Goal: Connect with others: Connect with others

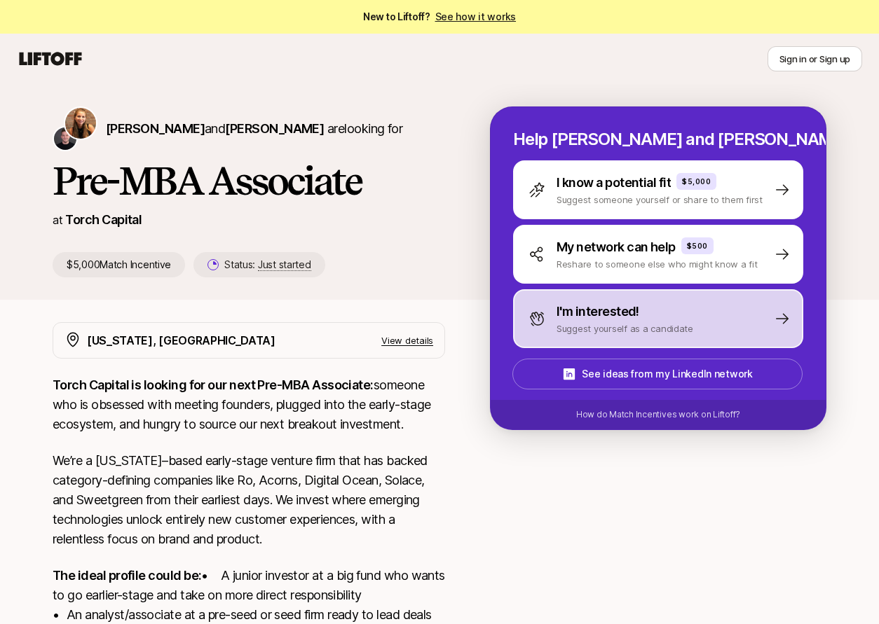
click at [681, 315] on div "I'm interested!" at bounding box center [624, 312] width 137 height 20
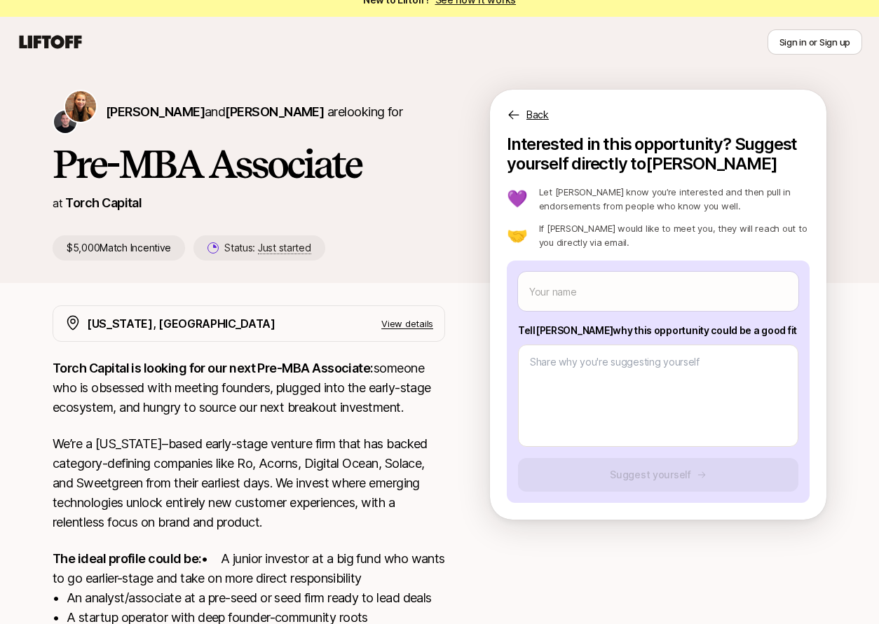
scroll to position [96, 0]
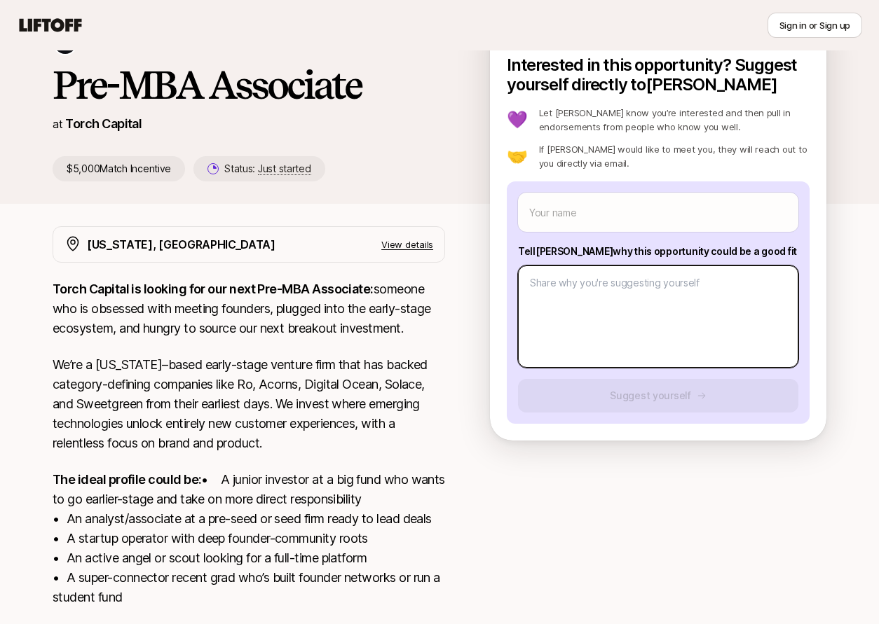
click at [700, 322] on textarea at bounding box center [658, 317] width 280 height 102
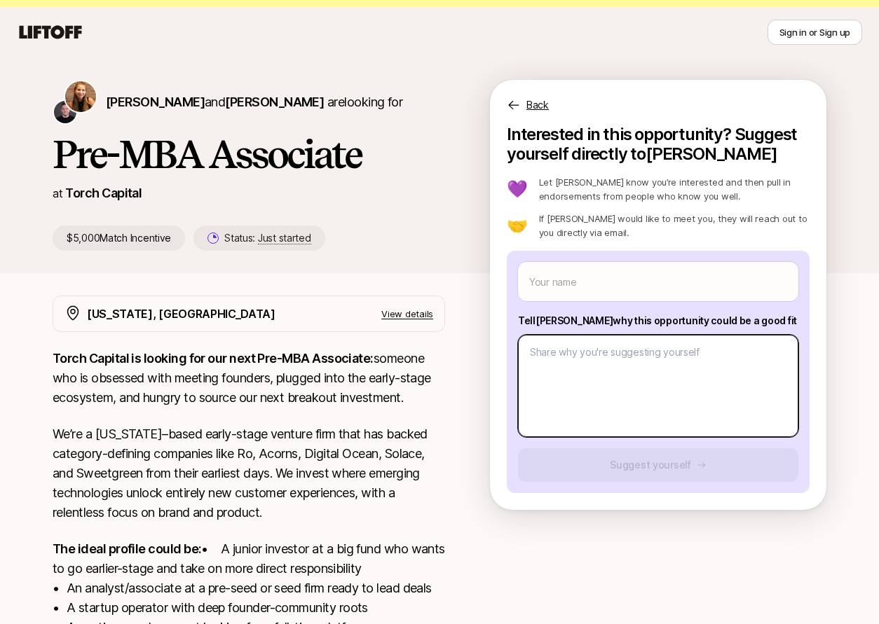
scroll to position [24, 0]
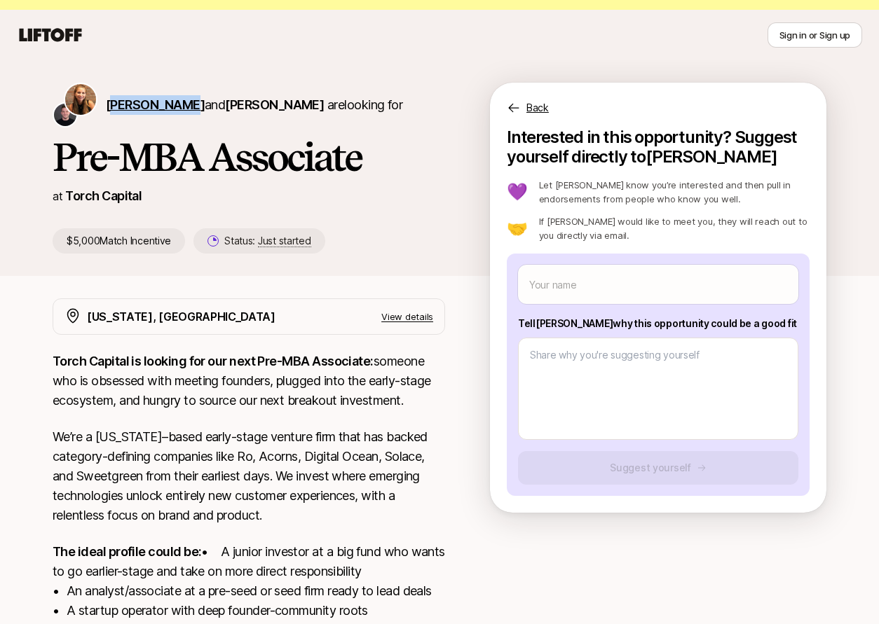
drag, startPoint x: 174, startPoint y: 101, endPoint x: 111, endPoint y: 99, distance: 63.1
click at [111, 99] on span "[PERSON_NAME] and [PERSON_NAME]" at bounding box center [215, 104] width 218 height 15
click at [116, 102] on span "[PERSON_NAME]" at bounding box center [155, 104] width 99 height 15
drag, startPoint x: 275, startPoint y: 107, endPoint x: 307, endPoint y: 85, distance: 38.9
click at [275, 107] on span "[PERSON_NAME]" at bounding box center [274, 104] width 99 height 15
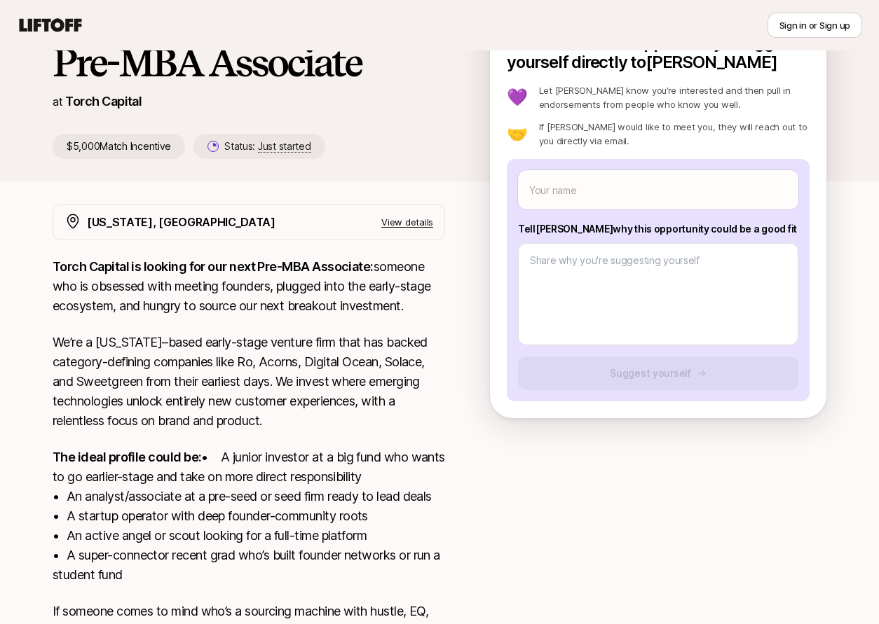
scroll to position [117, 0]
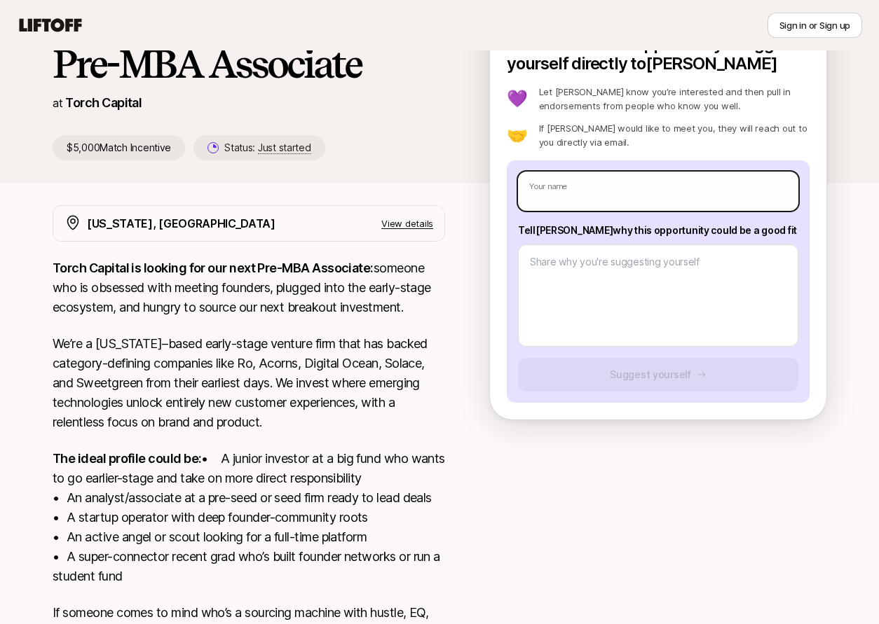
click at [564, 178] on input "text" at bounding box center [658, 191] width 280 height 39
type textarea "x"
type input "A"
type textarea "x"
type input "Aa"
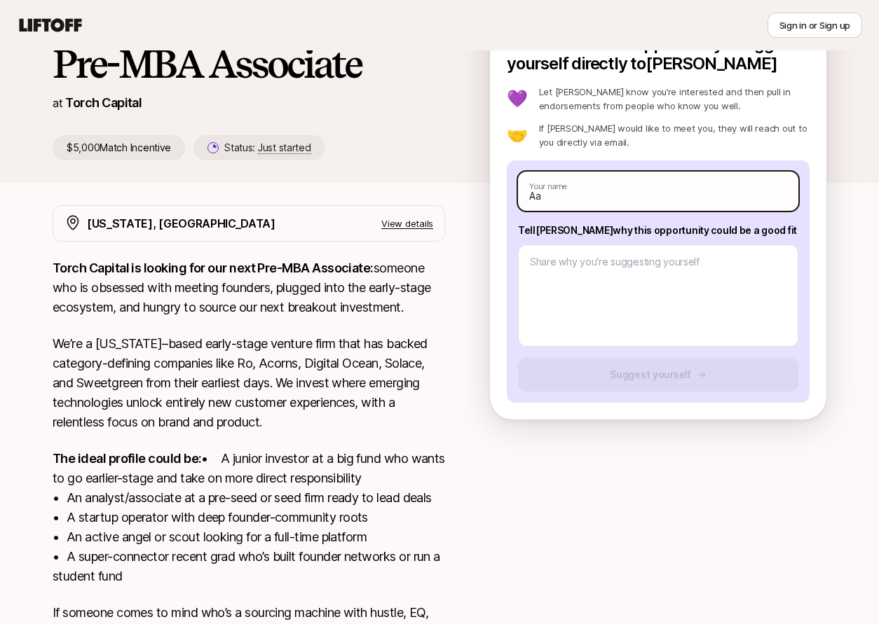
type textarea "x"
type input "Aaha"
type textarea "x"
type input "Aahad"
type textarea "x"
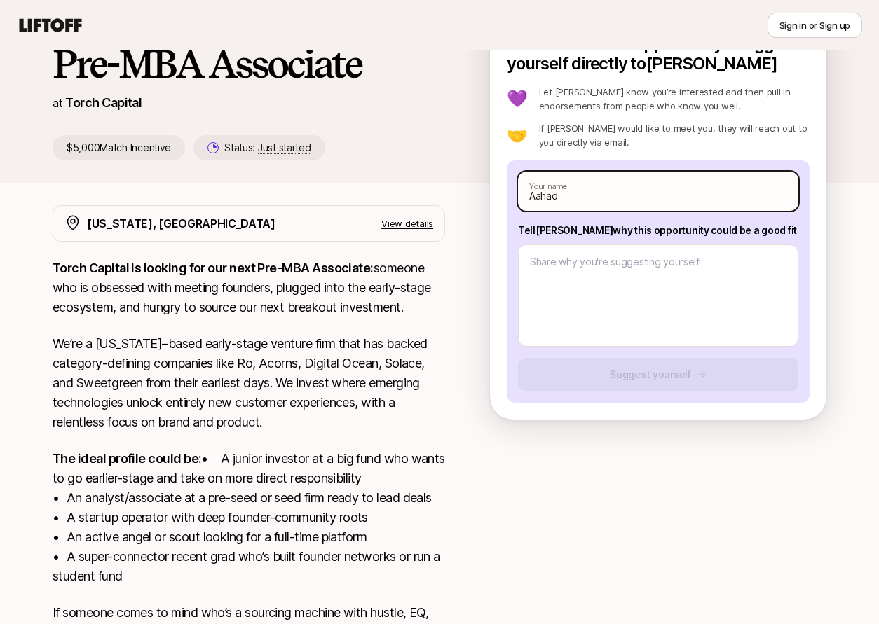
type input "Aahad"
type textarea "x"
type input "[PERSON_NAME]"
type textarea "x"
type input "Aahad Pa"
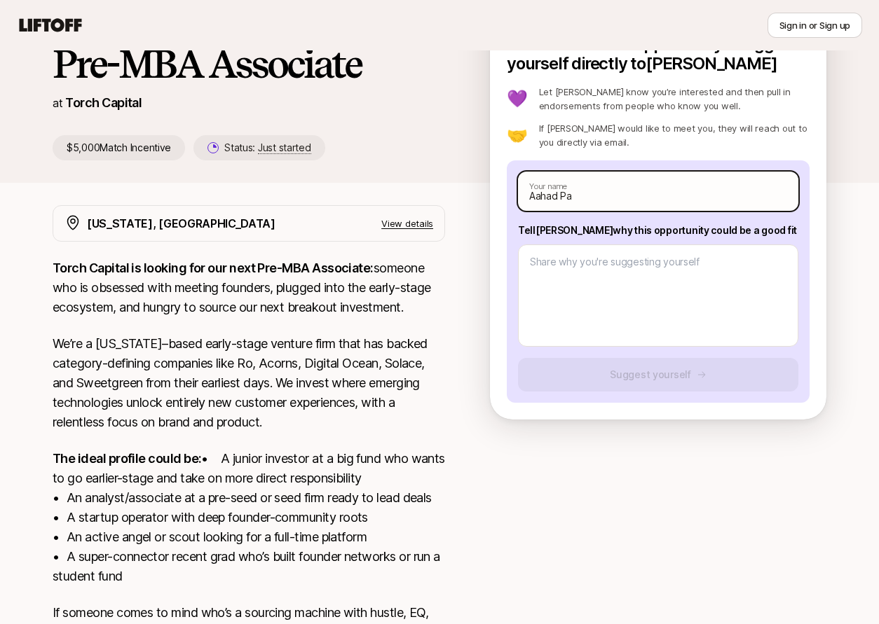
type textarea "x"
type input "[PERSON_NAME]"
type textarea "x"
type input "[PERSON_NAME]"
type textarea "x"
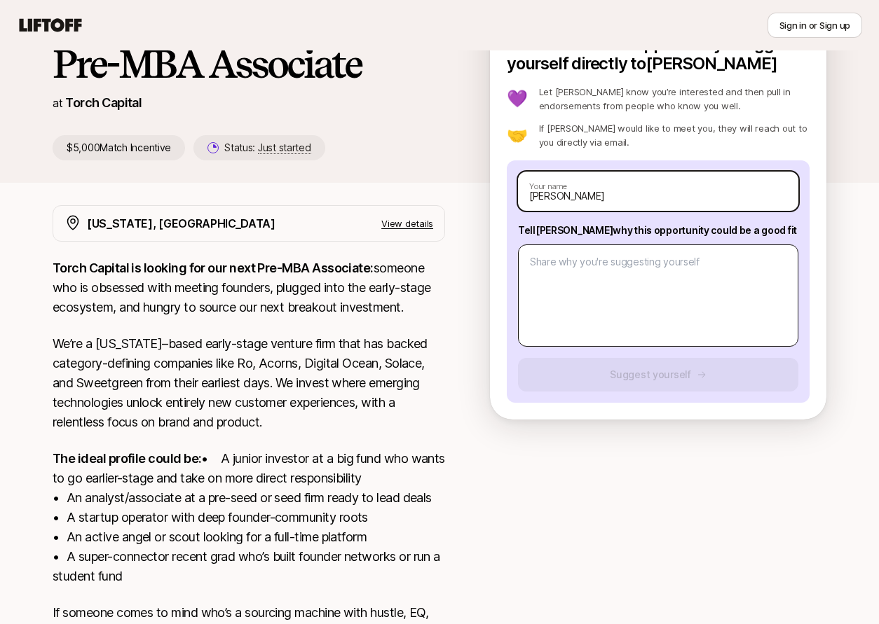
type input "[PERSON_NAME]"
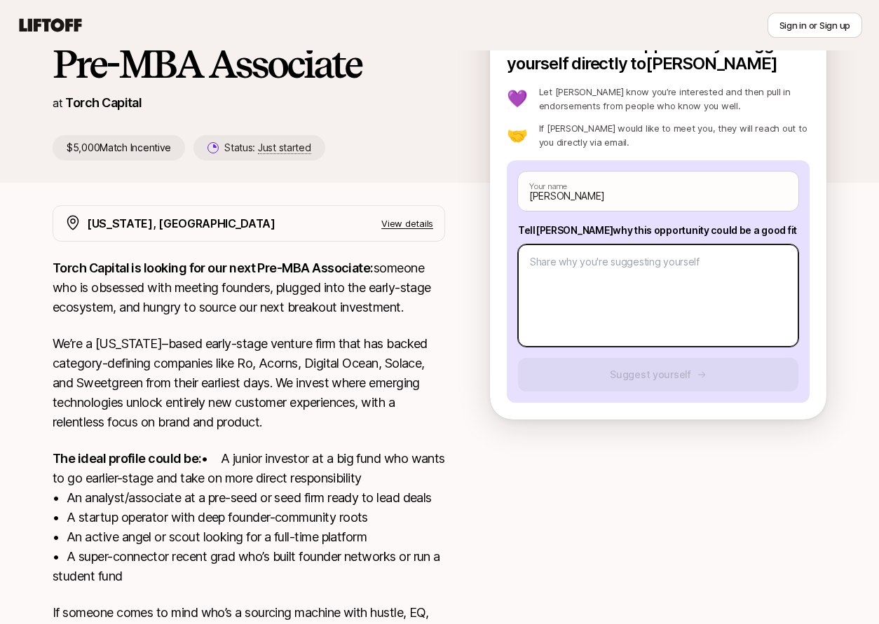
click at [636, 319] on textarea at bounding box center [658, 296] width 280 height 102
type textarea "x"
type textarea "H"
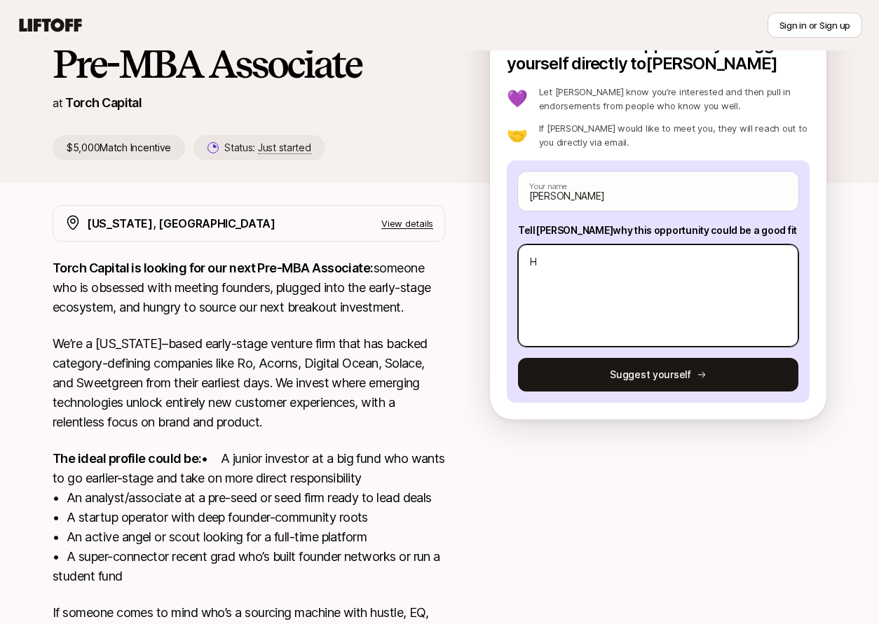
type textarea "x"
type textarea "Hi"
type textarea "x"
type textarea "Hi"
type textarea "x"
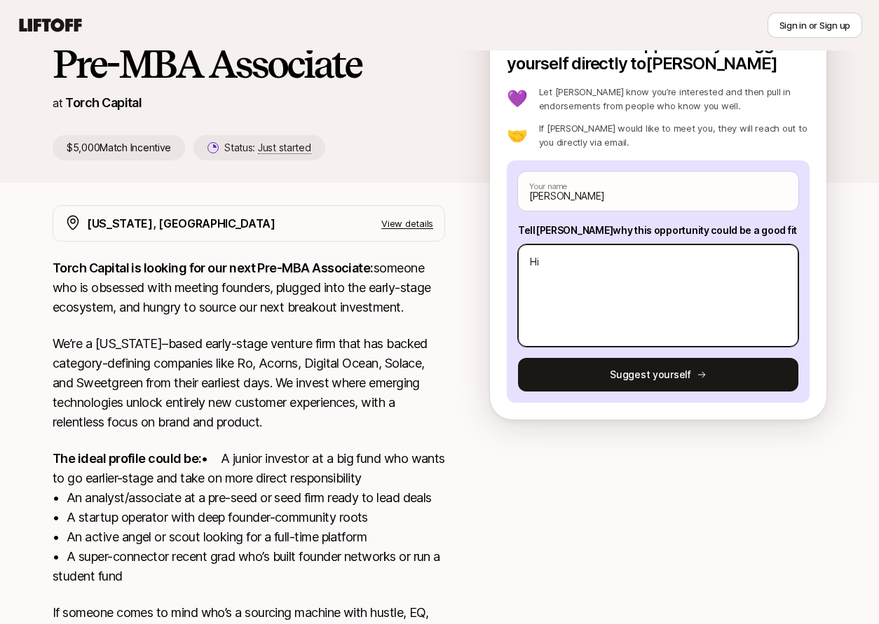
type textarea "Hi K"
type textarea "x"
type textarea "Hi [PERSON_NAME]"
type textarea "x"
type textarea "Hi [PERSON_NAME]"
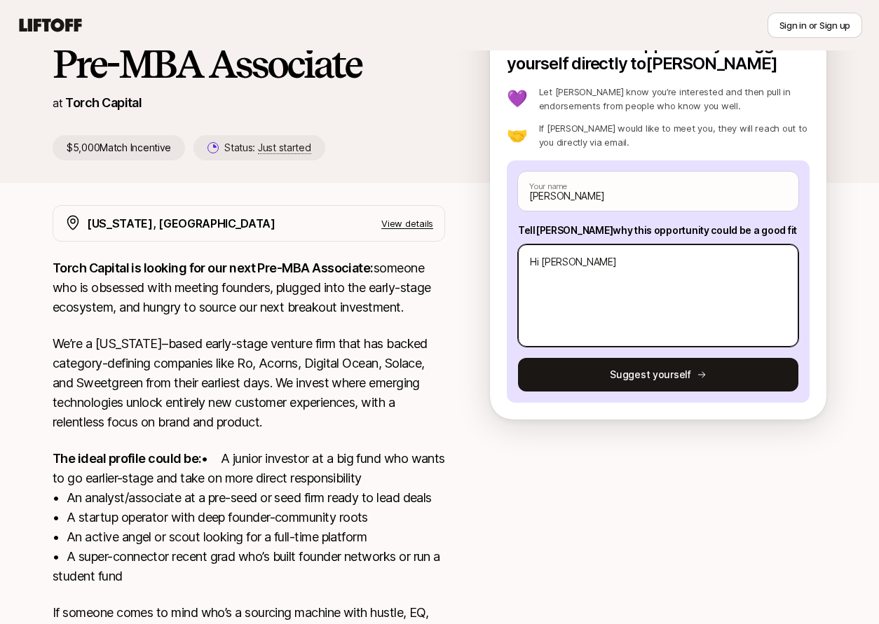
type textarea "x"
type textarea "Hi [PERSON_NAME]"
type textarea "x"
type textarea "Hi [PERSON_NAME]"
type textarea "x"
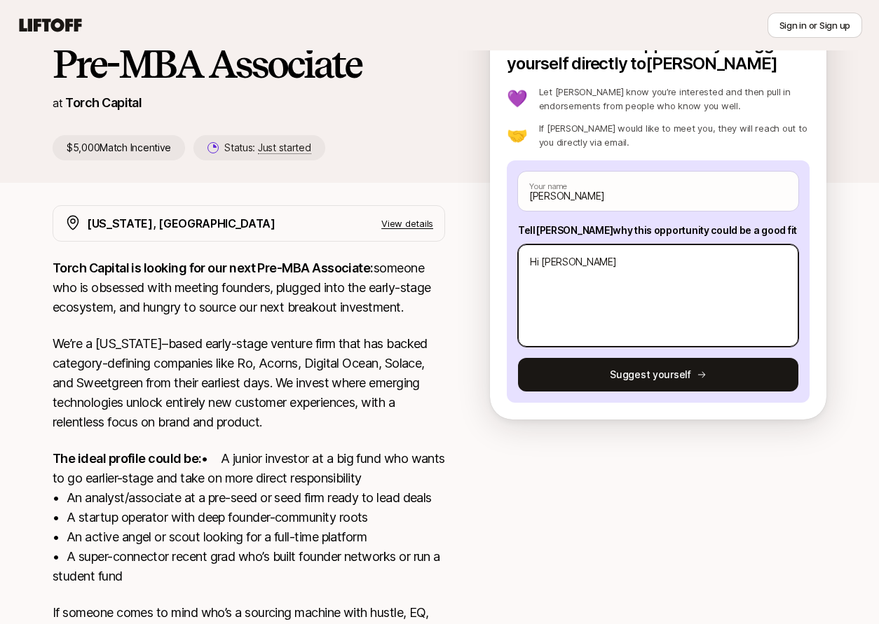
type textarea "Hi [PERSON_NAME]."
type textarea "x"
type textarea "Hi [PERSON_NAME]."
type textarea "x"
type textarea "Hi [PERSON_NAME]"
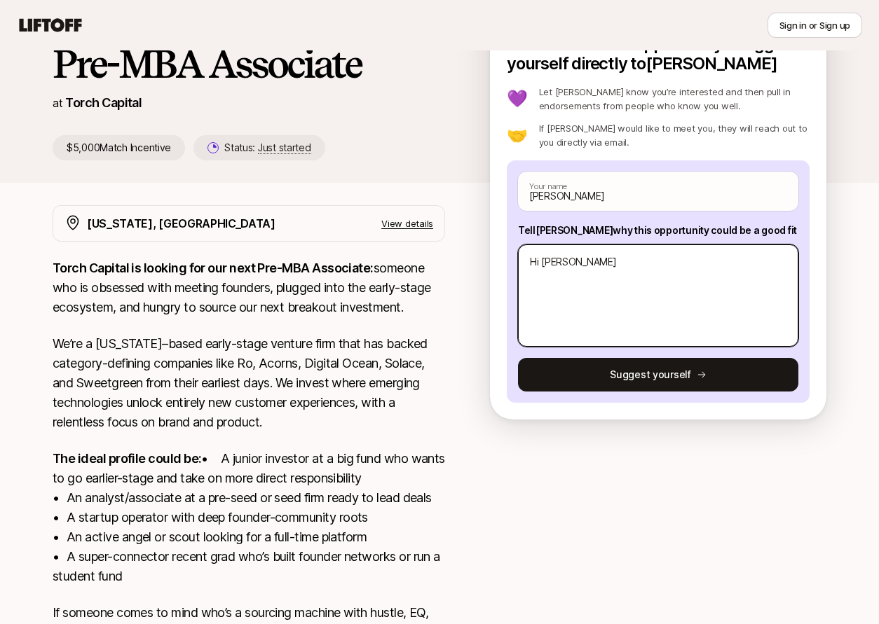
type textarea "x"
type textarea "Hi [PERSON_NAME]!"
type textarea "x"
paste textarea "TLDR on my background: USC engineering degree (CS + Business), former SWE (2 ye…"
type textarea "Hi [PERSON_NAME]! TLDR on my background: USC engineering degree (CS + Business)…"
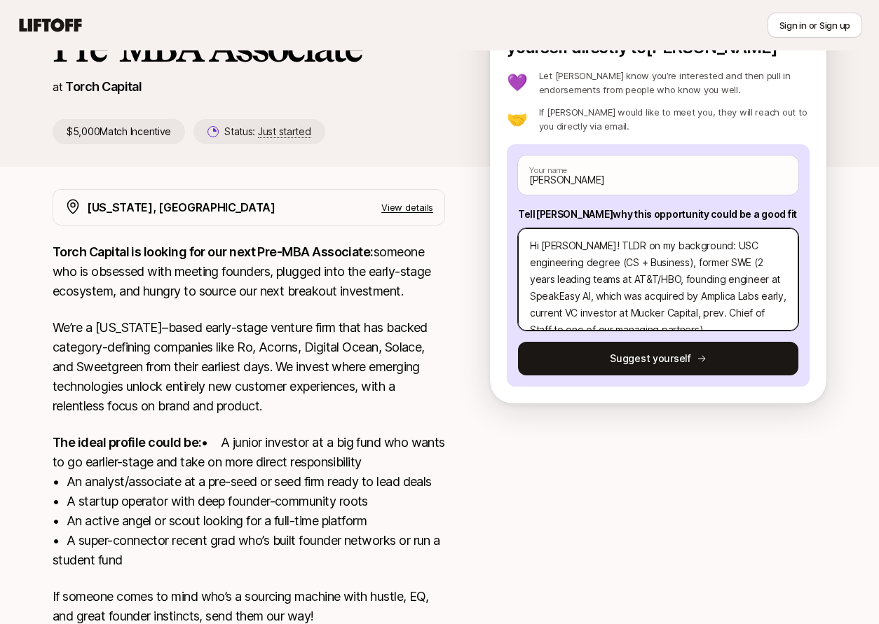
scroll to position [17, 0]
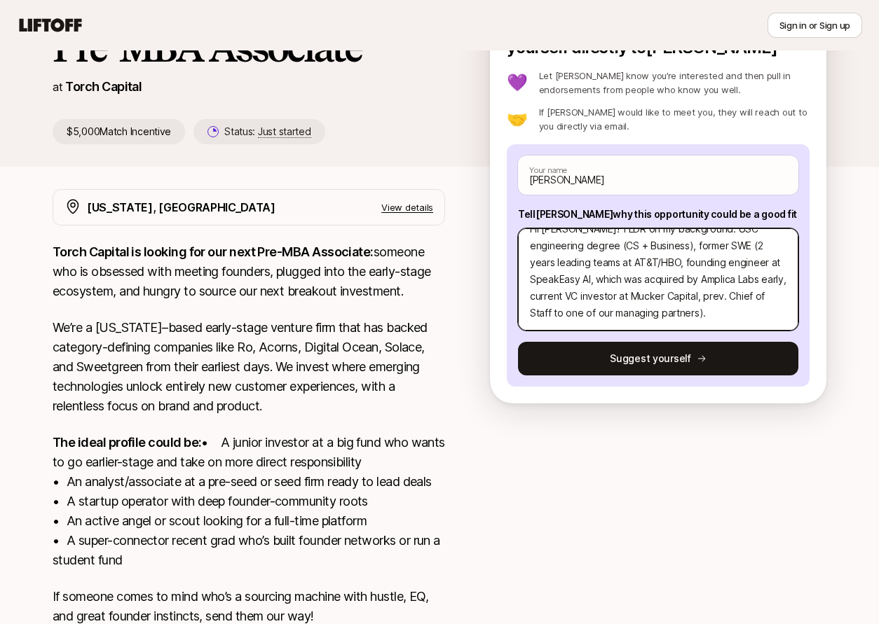
type textarea "x"
type textarea "Hi [PERSON_NAME]! TLDR on my background: USC engineering degree (CS + Business)…"
type textarea "x"
type textarea "Hi [PERSON_NAME]! TLDR on my background: USC engineering degree (CS + Business)…"
type textarea "x"
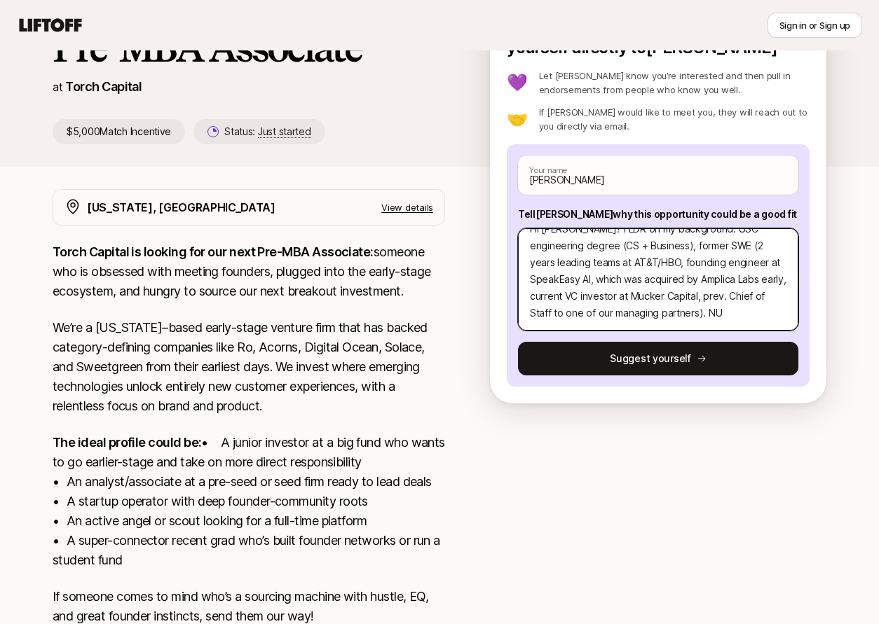
type textarea "Hi [PERSON_NAME]! TLDR on my background: USC engineering degree (CS + Business)…"
type textarea "x"
type textarea "Hi [PERSON_NAME]! TLDR on my background: USC engineering degree (CS + Business)…"
type textarea "x"
type textarea "Hi [PERSON_NAME]! TLDR on my background: USC engineering degree (CS + Business)…"
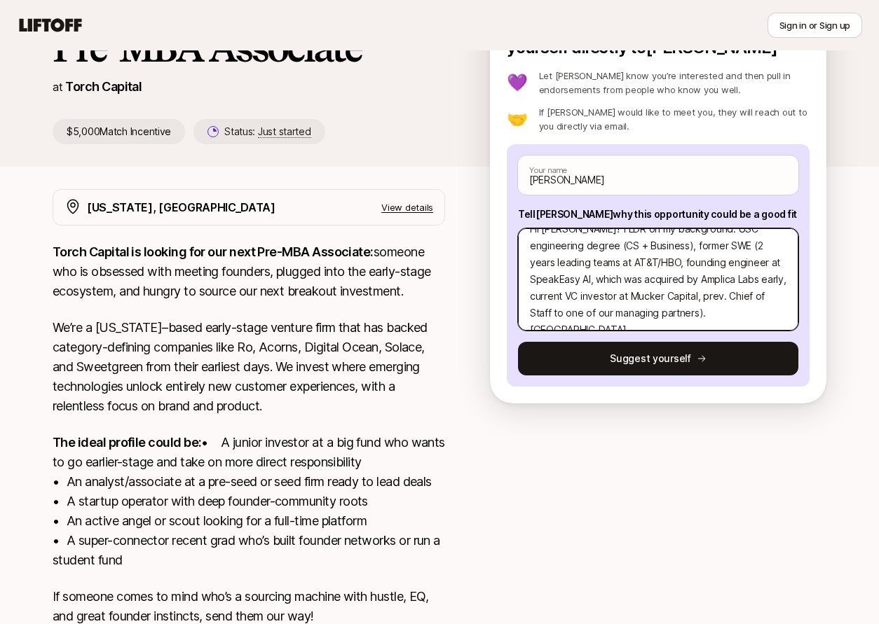
type textarea "x"
type textarea "Hi [PERSON_NAME]! TLDR on my background: USC engineering degree (CS + Business)…"
type textarea "x"
type textarea "Hi [PERSON_NAME]! TLDR on my background: USC engineering degree (CS + Business)…"
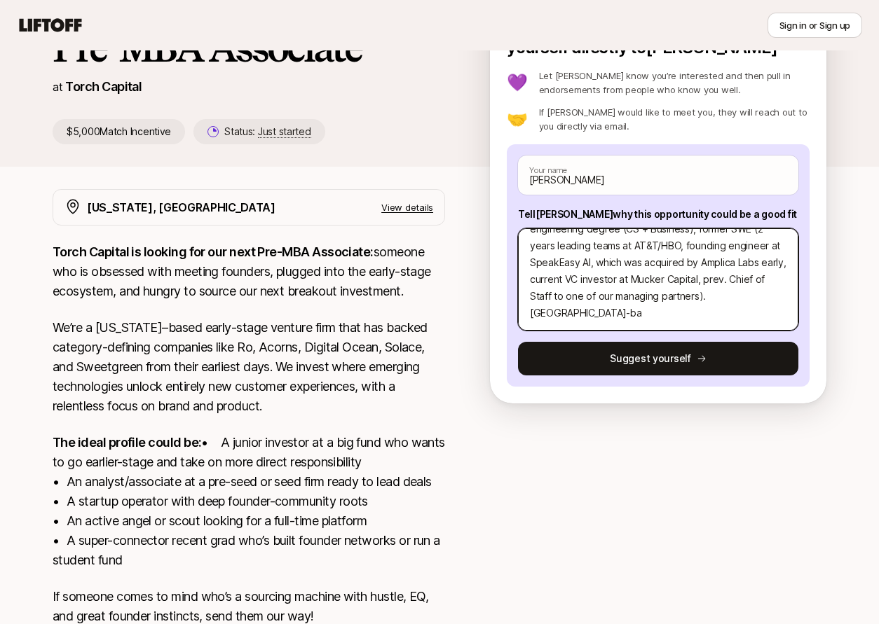
type textarea "x"
type textarea "Hi [PERSON_NAME]! TLDR on my background: USC engineering degree (CS + Business)…"
type textarea "x"
type textarea "Hi [PERSON_NAME]! TLDR on my background: USC engineering degree (CS + Business)…"
type textarea "x"
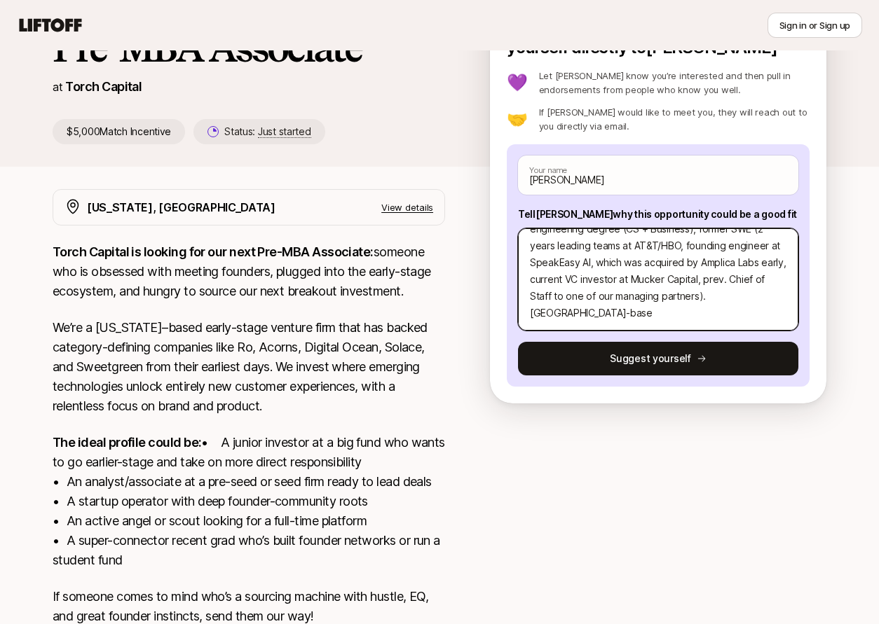
type textarea "Hi [PERSON_NAME]! TLDR on my background: USC engineering degree (CS + Business)…"
type textarea "x"
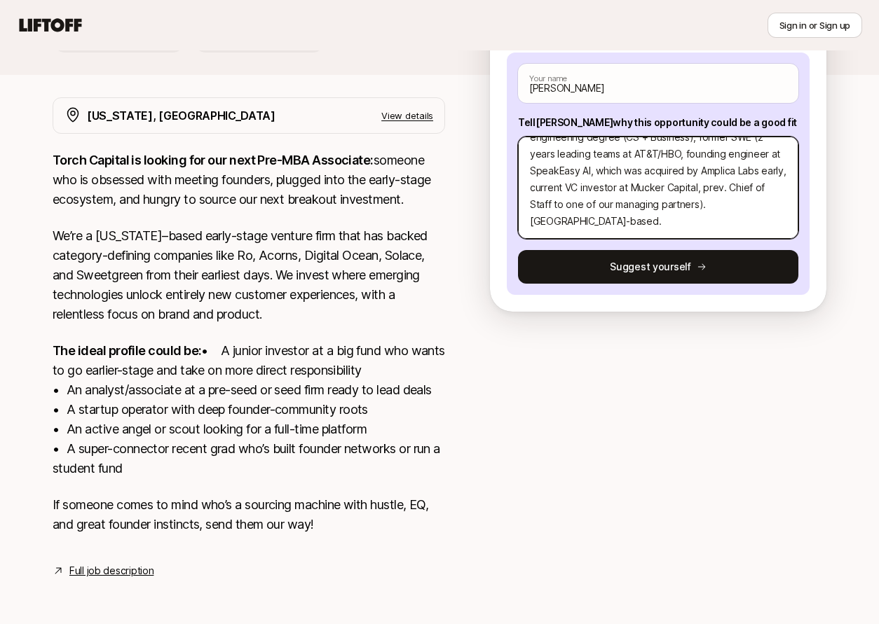
scroll to position [245, 0]
type textarea "Hi [PERSON_NAME]! TLDR on my background: USC engineering degree (CS + Business)…"
type textarea "x"
type textarea "Hi [PERSON_NAME]! TLDR on my background: USC engineering degree (CS + Business)…"
type textarea "x"
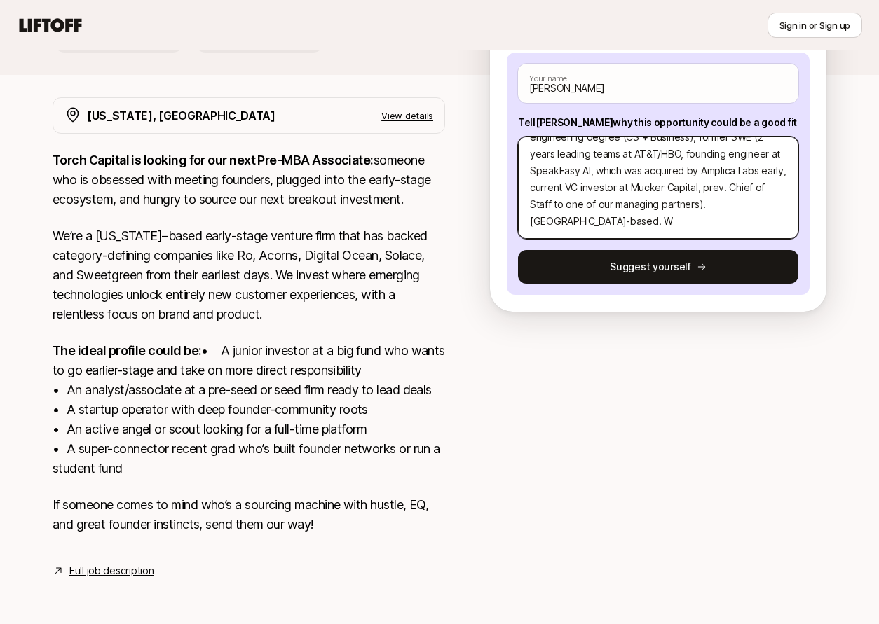
type textarea "Hi [PERSON_NAME]! TLDR on my background: USC engineering degree (CS + Business)…"
type textarea "x"
type textarea "Hi [PERSON_NAME]! TLDR on my background: USC engineering degree (CS + Business)…"
type textarea "x"
type textarea "Hi [PERSON_NAME]! TLDR on my background: USC engineering degree (CS + Business)…"
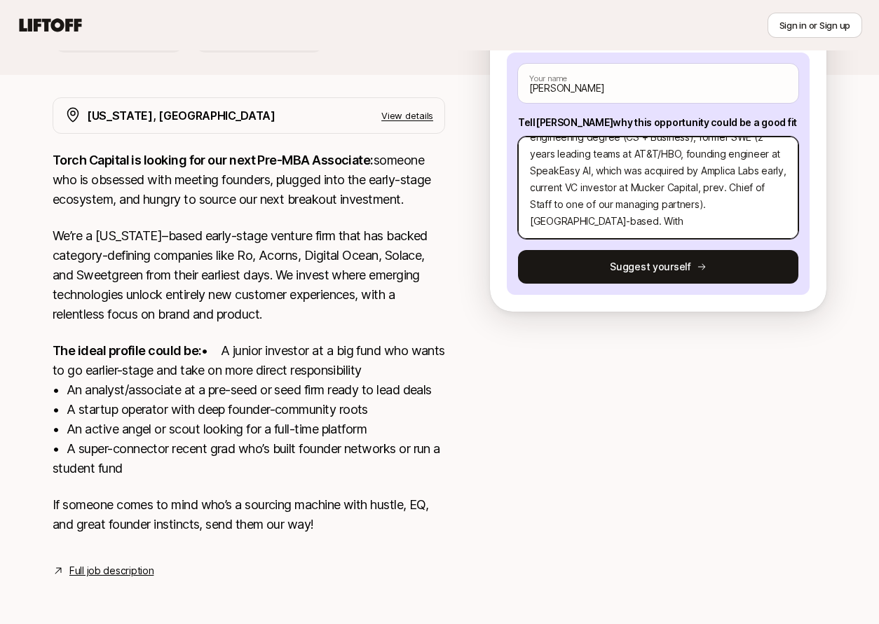
type textarea "x"
type textarea "Hi [PERSON_NAME]! TLDR on my background: USC engineering degree (CS + Business)…"
type textarea "x"
type textarea "Hi [PERSON_NAME]! TLDR on my background: USC engineering degree (CS + Business)…"
type textarea "x"
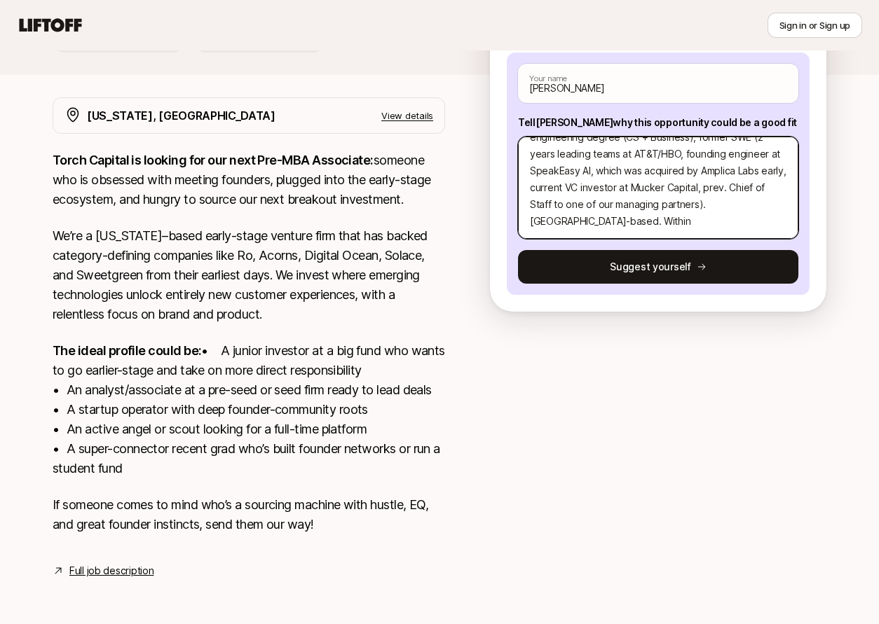
type textarea "Hi [PERSON_NAME]! TLDR on my background: USC engineering degree (CS + Business)…"
type textarea "x"
type textarea "Hi [PERSON_NAME]! TLDR on my background: USC engineering degree (CS + Business)…"
type textarea "x"
type textarea "Hi [PERSON_NAME]! TLDR on my background: USC engineering degree (CS + Business)…"
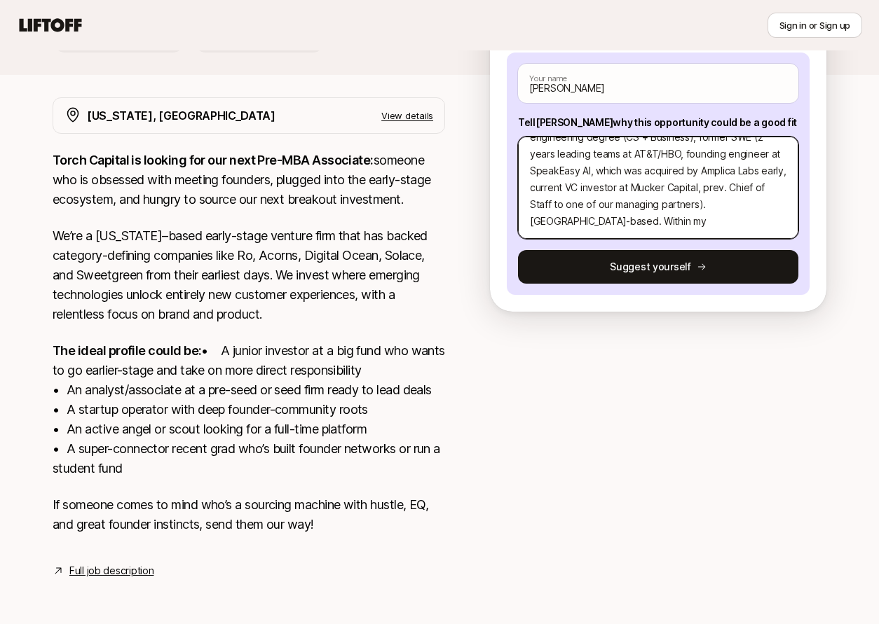
type textarea "x"
type textarea "Hi [PERSON_NAME]! TLDR on my background: USC engineering degree (CS + Business)…"
type textarea "x"
type textarea "Hi [PERSON_NAME]! TLDR on my background: USC engineering degree (CS + Business)…"
type textarea "x"
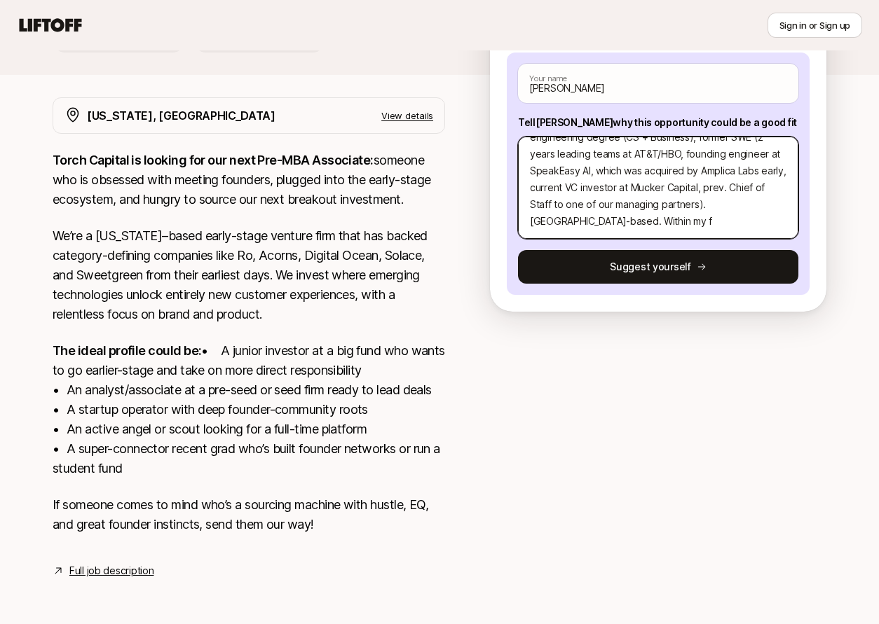
type textarea "Hi [PERSON_NAME]! TLDR on my background: USC engineering degree (CS + Business)…"
type textarea "x"
type textarea "Hi [PERSON_NAME]! TLDR on my background: USC engineering degree (CS + Business)…"
type textarea "x"
type textarea "Hi [PERSON_NAME]! TLDR on my background: USC engineering degree (CS + Business)…"
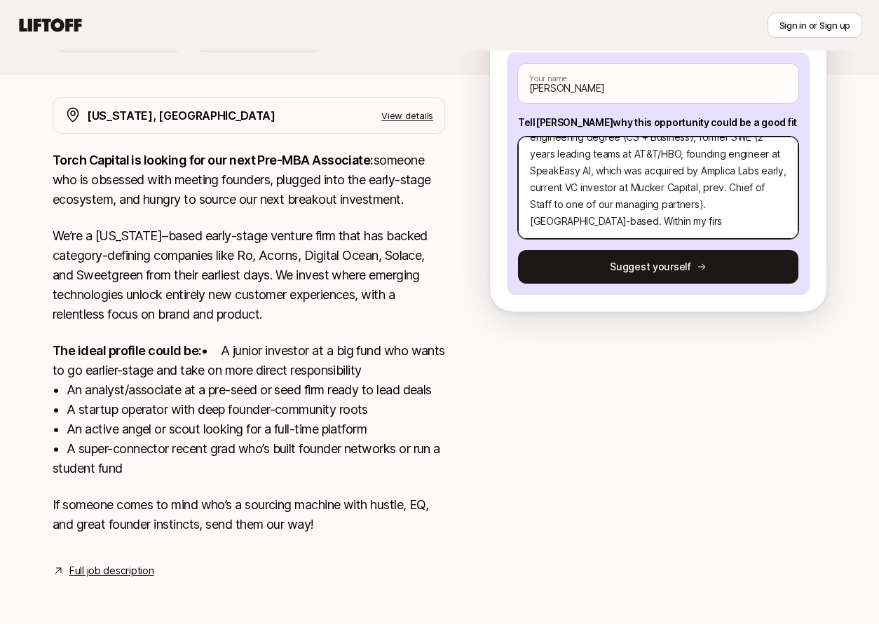
type textarea "x"
type textarea "Hi [PERSON_NAME]! TLDR on my background: USC engineering degree (CS + Business)…"
type textarea "x"
type textarea "Hi [PERSON_NAME]! TLDR on my background: USC engineering degree (CS + Business)…"
type textarea "x"
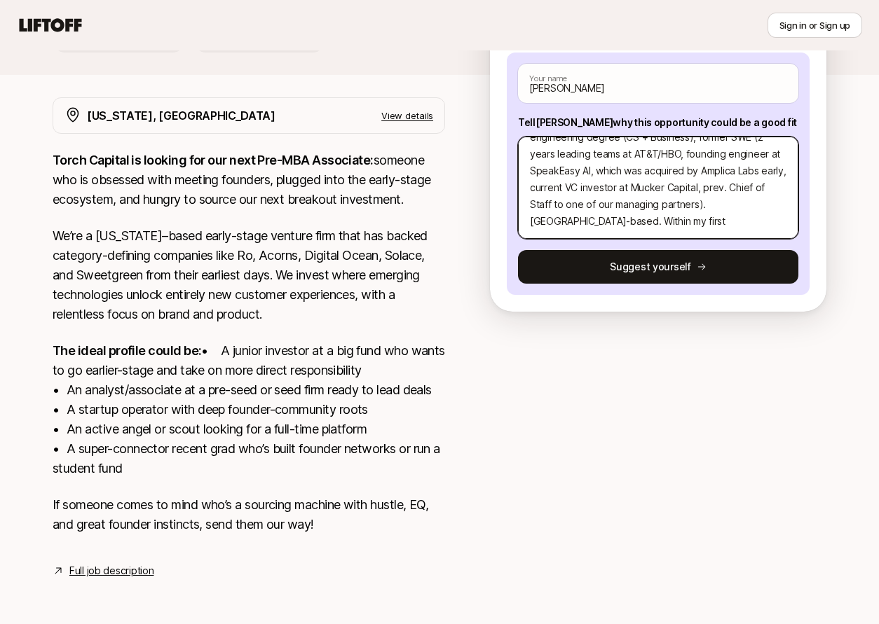
type textarea "Hi [PERSON_NAME]! TLDR on my background: USC engineering degree (CS + Business)…"
type textarea "x"
type textarea "Hi [PERSON_NAME]! TLDR on my background: USC engineering degree (CS + Business)…"
type textarea "x"
type textarea "Hi [PERSON_NAME]! TLDR on my background: USC engineering degree (CS + Business)…"
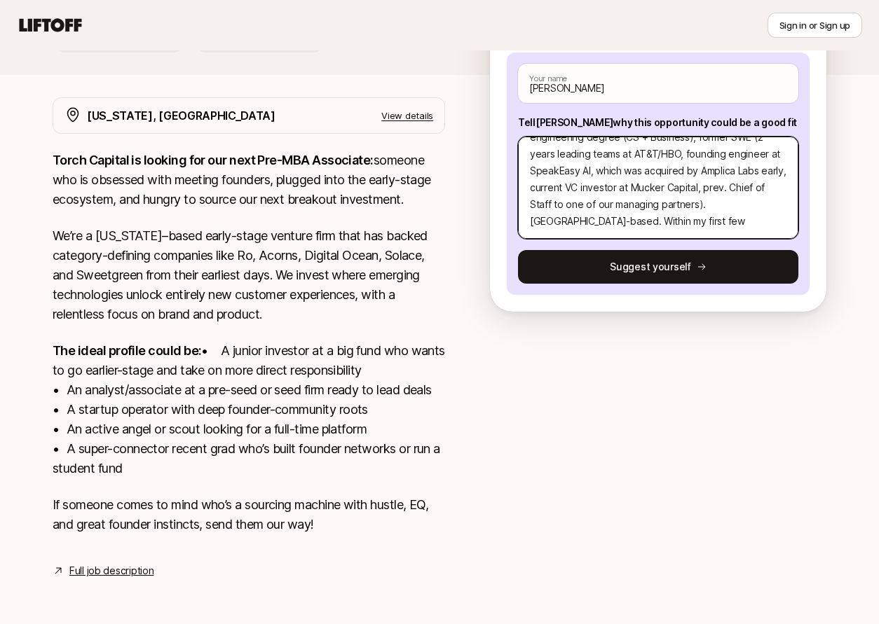
type textarea "x"
type textarea "Hi [PERSON_NAME]! TLDR on my background: USC engineering degree (CS + Business)…"
type textarea "x"
type textarea "Hi [PERSON_NAME]! TLDR on my background: USC engineering degree (CS + Business)…"
type textarea "x"
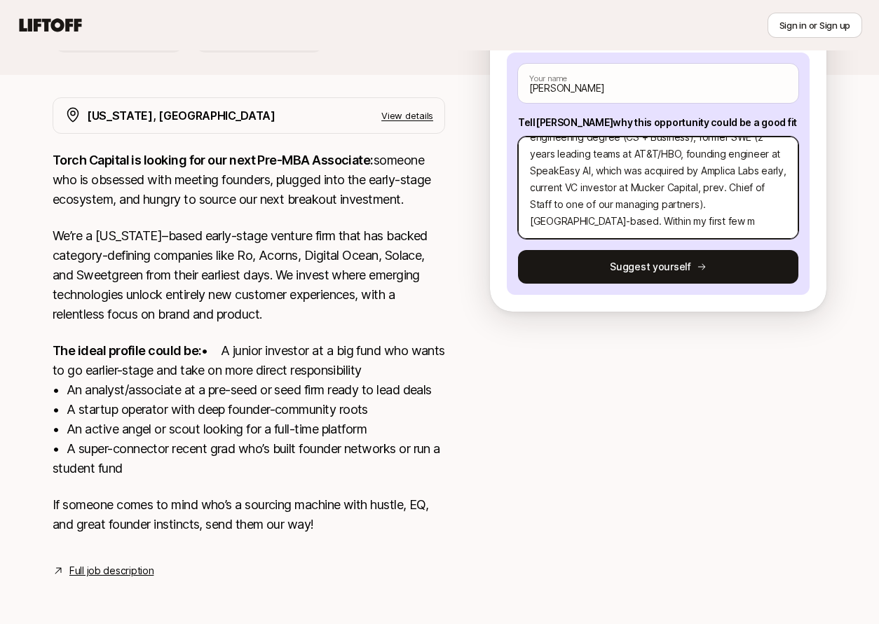
type textarea "Hi [PERSON_NAME]! TLDR on my background: USC engineering degree (CS + Business)…"
type textarea "x"
type textarea "Hi [PERSON_NAME]! TLDR on my background: USC engineering degree (CS + Business)…"
type textarea "x"
type textarea "Hi [PERSON_NAME]! TLDR on my background: USC engineering degree (CS + Business)…"
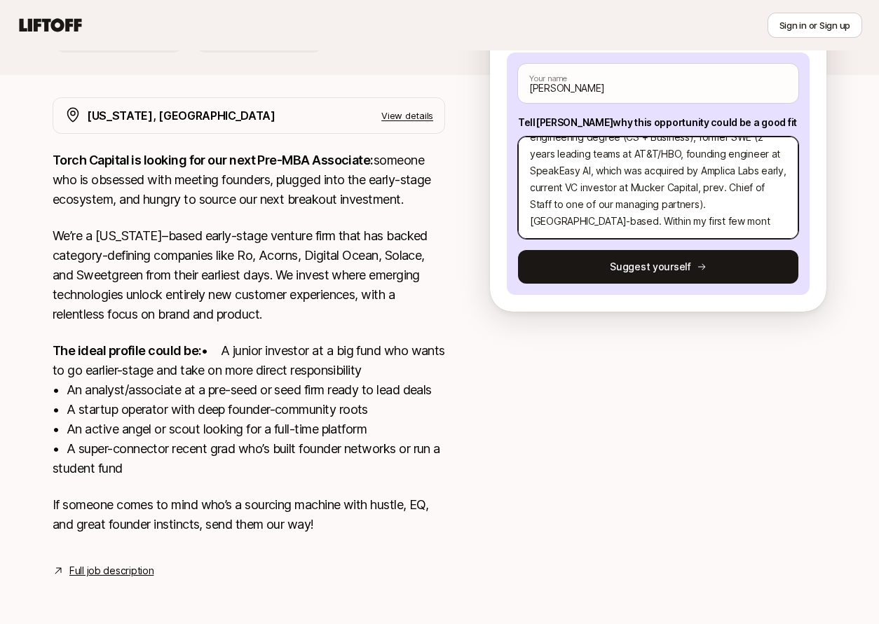
type textarea "x"
type textarea "Hi [PERSON_NAME]! TLDR on my background: USC engineering degree (CS + Business)…"
type textarea "x"
type textarea "Hi [PERSON_NAME]! TLDR on my background: USC engineering degree (CS + Business)…"
type textarea "x"
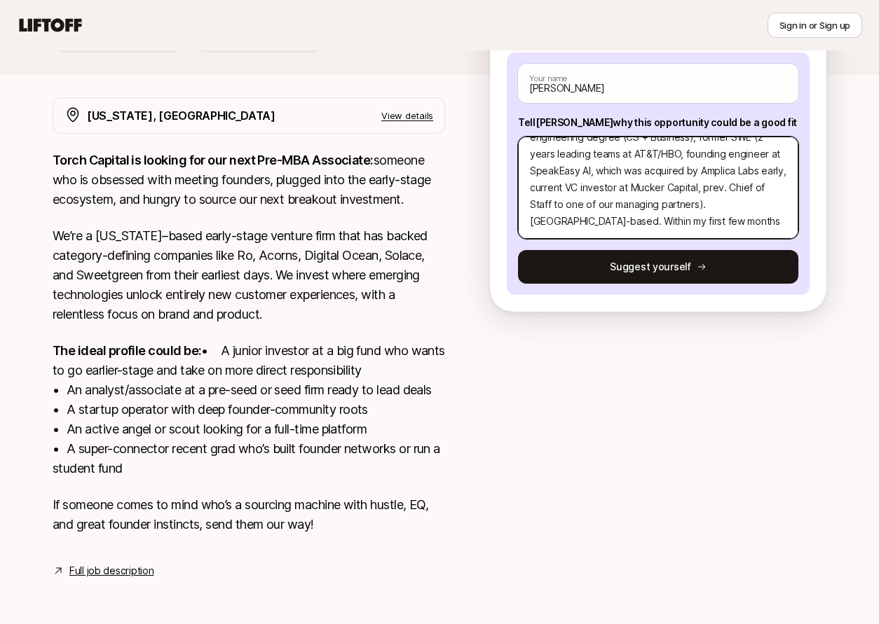
type textarea "Hi [PERSON_NAME]! TLDR on my background: USC engineering degree (CS + Business)…"
type textarea "x"
type textarea "Hi [PERSON_NAME]! TLDR on my background: USC engineering degree (CS + Business)…"
type textarea "x"
type textarea "Hi [PERSON_NAME]! TLDR on my background: USC engineering degree (CS + Business)…"
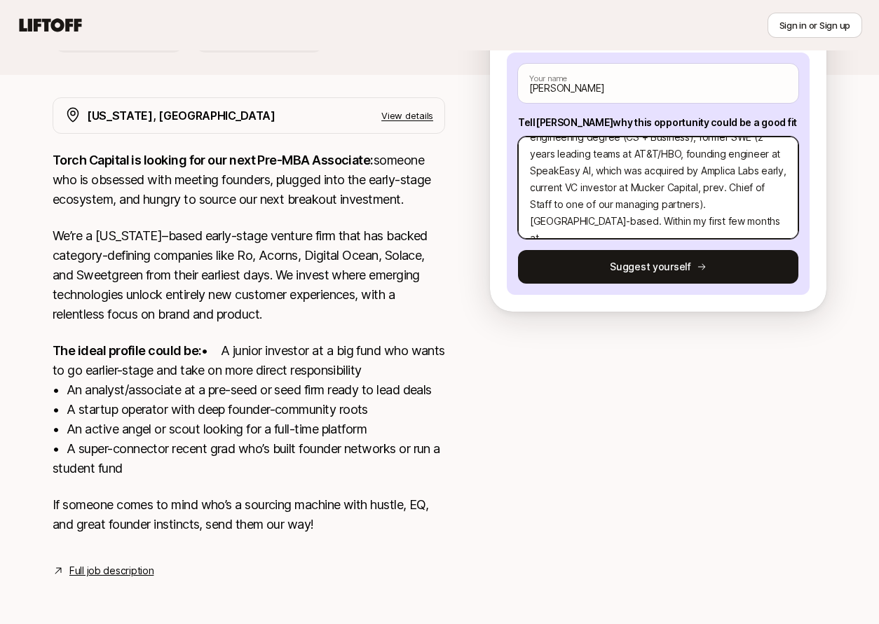
type textarea "x"
type textarea "Hi [PERSON_NAME]! TLDR on my background: USC engineering degree (CS + Business)…"
type textarea "x"
type textarea "Hi [PERSON_NAME]! TLDR on my background: USC engineering degree (CS + Business)…"
type textarea "x"
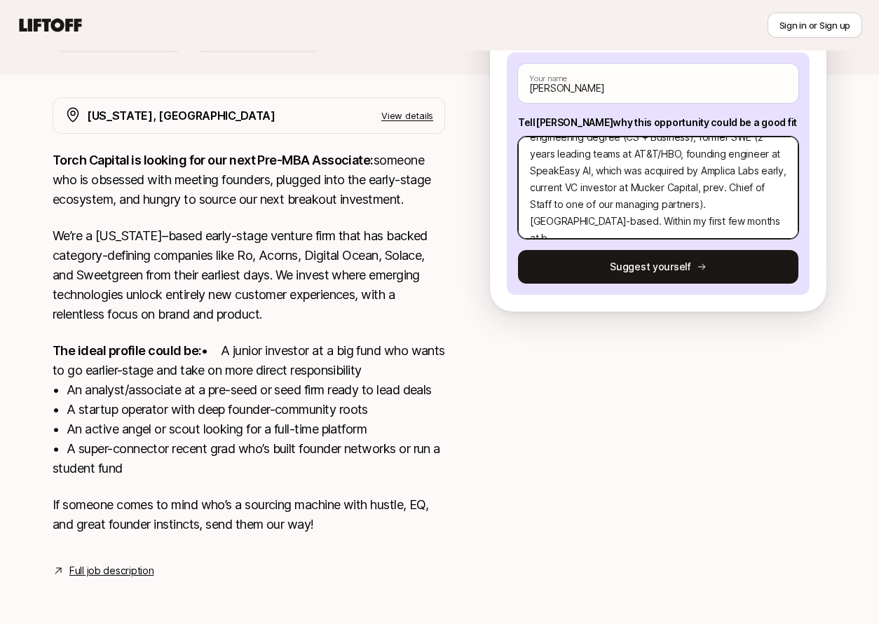
type textarea "Hi [PERSON_NAME]! TLDR on my background: USC engineering degree (CS + Business)…"
type textarea "x"
type textarea "Hi [PERSON_NAME]! TLDR on my background: USC engineering degree (CS + Business)…"
type textarea "x"
type textarea "Hi [PERSON_NAME]! TLDR on my background: USC engineering degree (CS + Business)…"
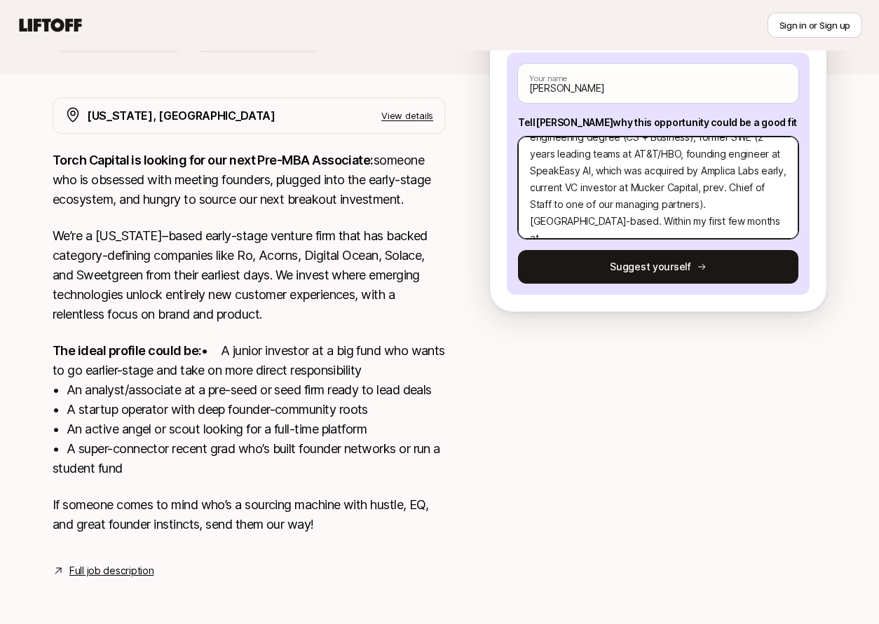
type textarea "x"
type textarea "Hi [PERSON_NAME]! TLDR on my background: USC engineering degree (CS + Business)…"
type textarea "x"
type textarea "Hi [PERSON_NAME]! TLDR on my background: USC engineering degree (CS + Business)…"
type textarea "x"
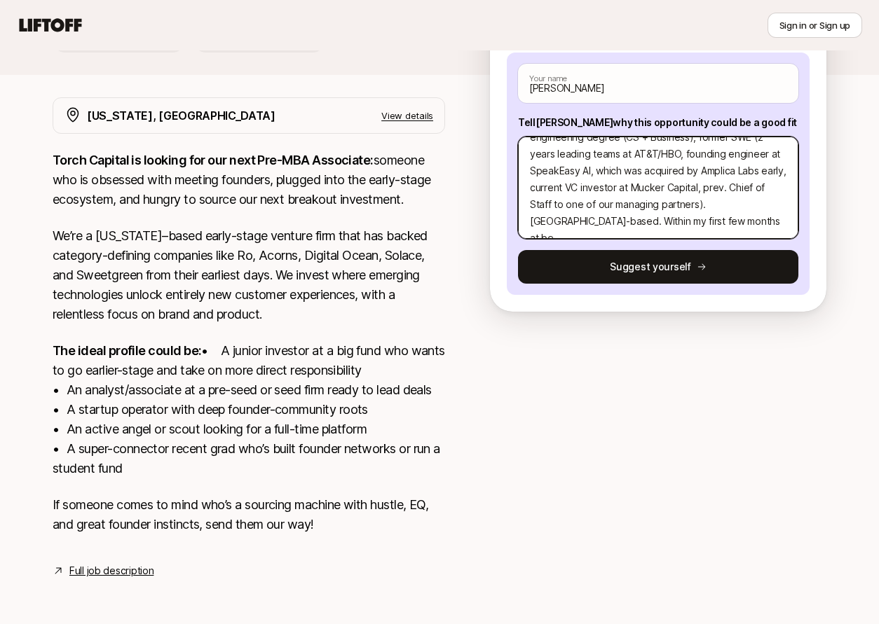
type textarea "Hi [PERSON_NAME]! TLDR on my background: USC engineering degree (CS + Business)…"
type textarea "x"
type textarea "Hi [PERSON_NAME]! TLDR on my background: USC engineering degree (CS + Business)…"
type textarea "x"
type textarea "Hi [PERSON_NAME]! TLDR on my background: USC engineering degree (CS + Business)…"
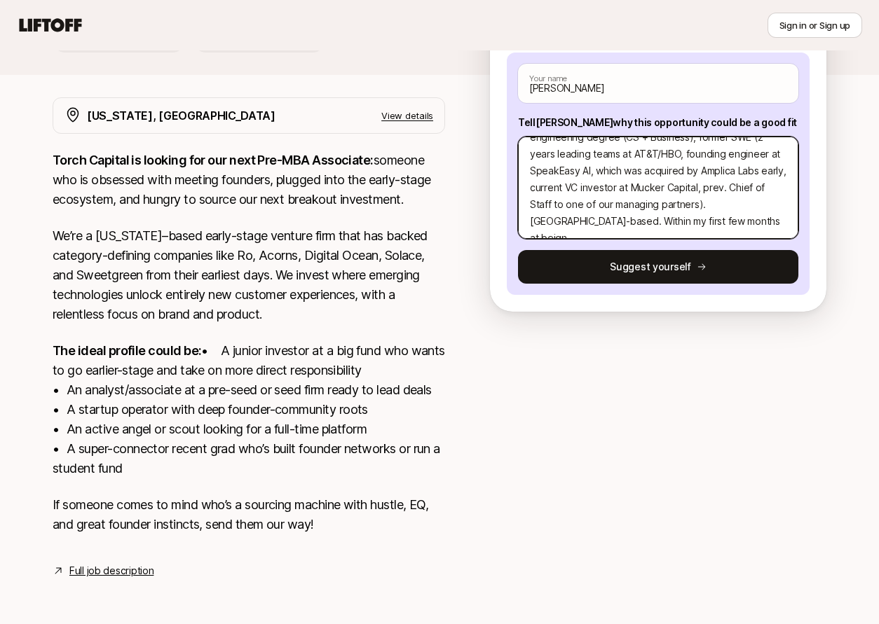
type textarea "x"
type textarea "Hi [PERSON_NAME]! TLDR on my background: USC engineering degree (CS + Business)…"
type textarea "x"
type textarea "Hi [PERSON_NAME]! TLDR on my background: USC engineering degree (CS + Business)…"
type textarea "x"
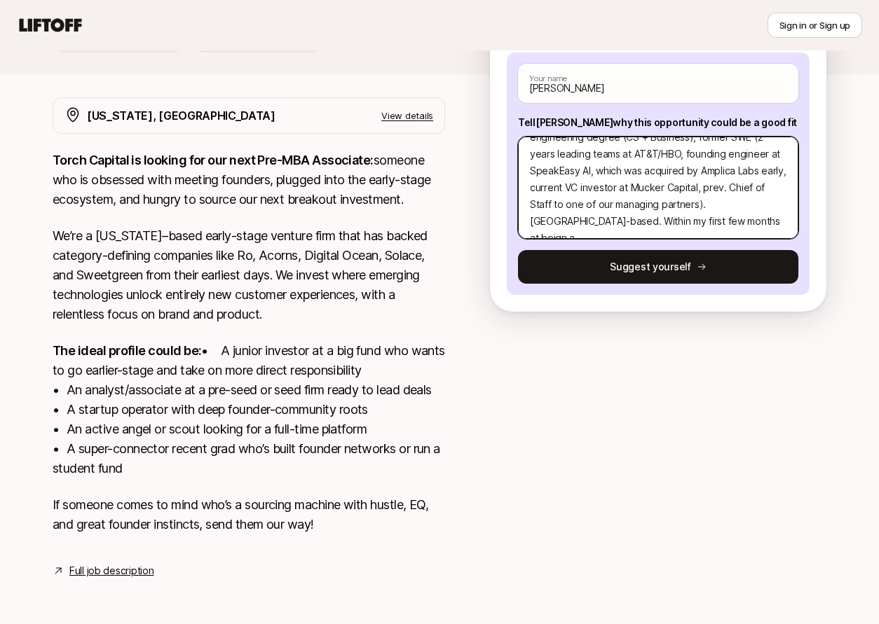
type textarea "Hi [PERSON_NAME]! TLDR on my background: USC engineering degree (CS + Business)…"
type textarea "x"
type textarea "Hi [PERSON_NAME]! TLDR on my background: USC engineering degree (CS + Business)…"
type textarea "x"
type textarea "Hi [PERSON_NAME]! TLDR on my background: USC engineering degree (CS + Business)…"
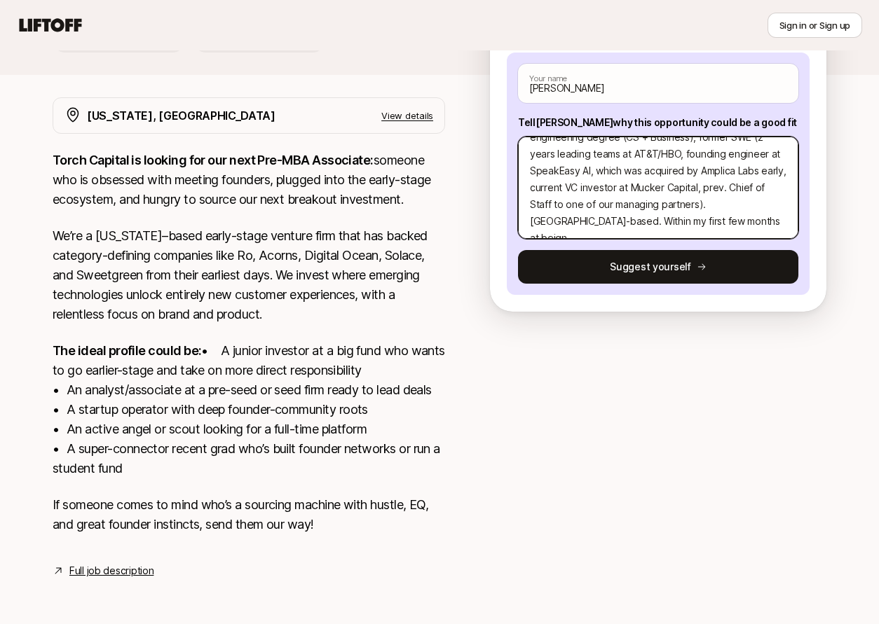
type textarea "x"
type textarea "Hi [PERSON_NAME]! TLDR on my background: USC engineering degree (CS + Business)…"
type textarea "x"
type textarea "Hi [PERSON_NAME]! TLDR on my background: USC engineering degree (CS + Business)…"
type textarea "x"
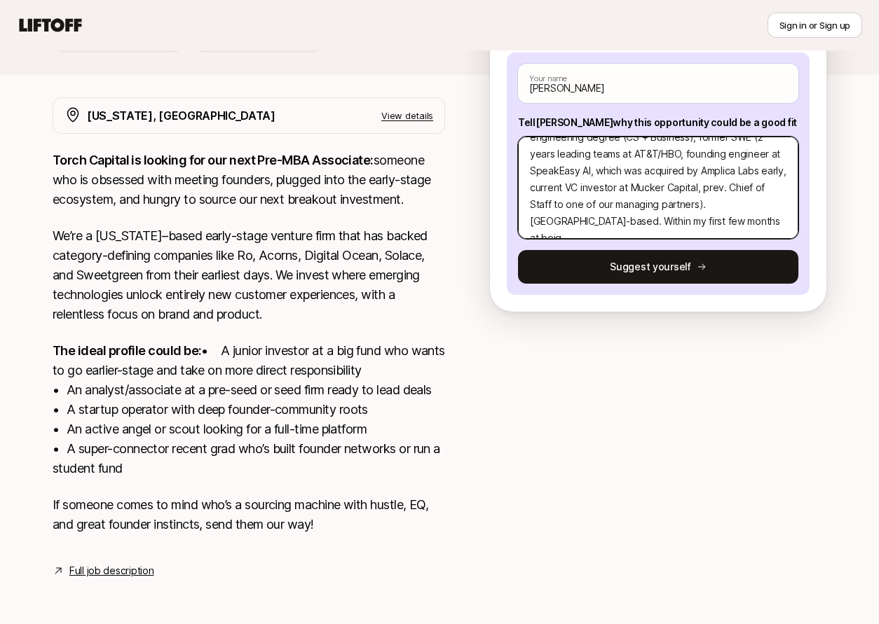
type textarea "Hi [PERSON_NAME]! TLDR on my background: USC engineering degree (CS + Business)…"
type textarea "x"
type textarea "Hi [PERSON_NAME]! TLDR on my background: USC engineering degree (CS + Business)…"
type textarea "x"
type textarea "Hi [PERSON_NAME]! TLDR on my background: USC engineering degree (CS + Business)…"
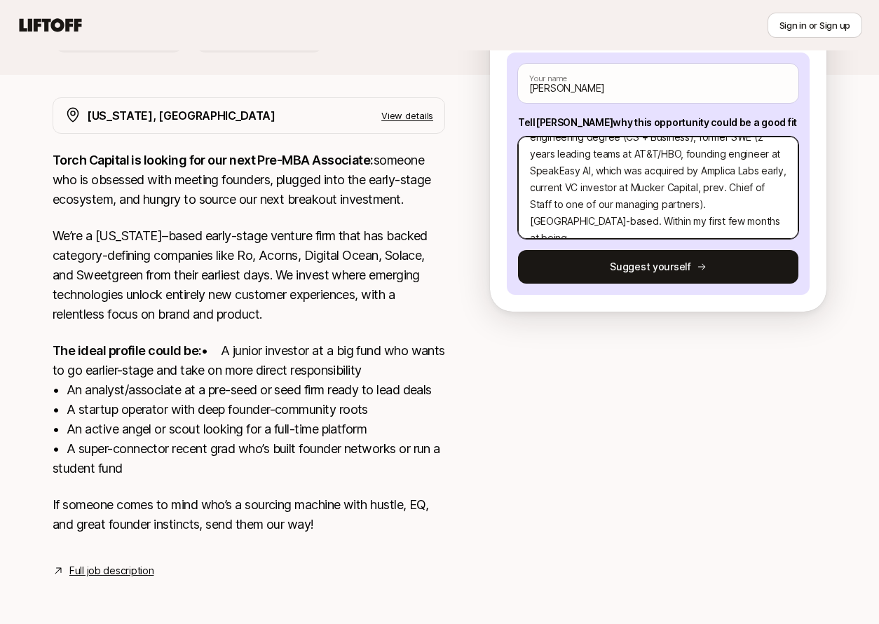
type textarea "x"
type textarea "Hi [PERSON_NAME]! TLDR on my background: USC engineering degree (CS + Business)…"
type textarea "x"
type textarea "Hi [PERSON_NAME]! TLDR on my background: USC engineering degree (CS + Business)…"
type textarea "x"
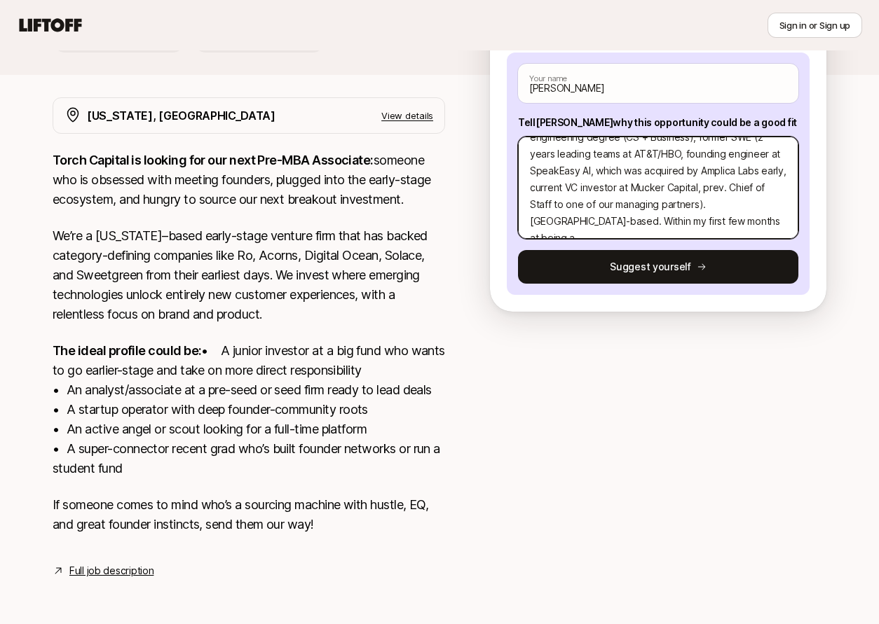
type textarea "Hi [PERSON_NAME]! TLDR on my background: USC engineering degree (CS + Business)…"
type textarea "x"
type textarea "Hi [PERSON_NAME]! TLDR on my background: USC engineering degree (CS + Business)…"
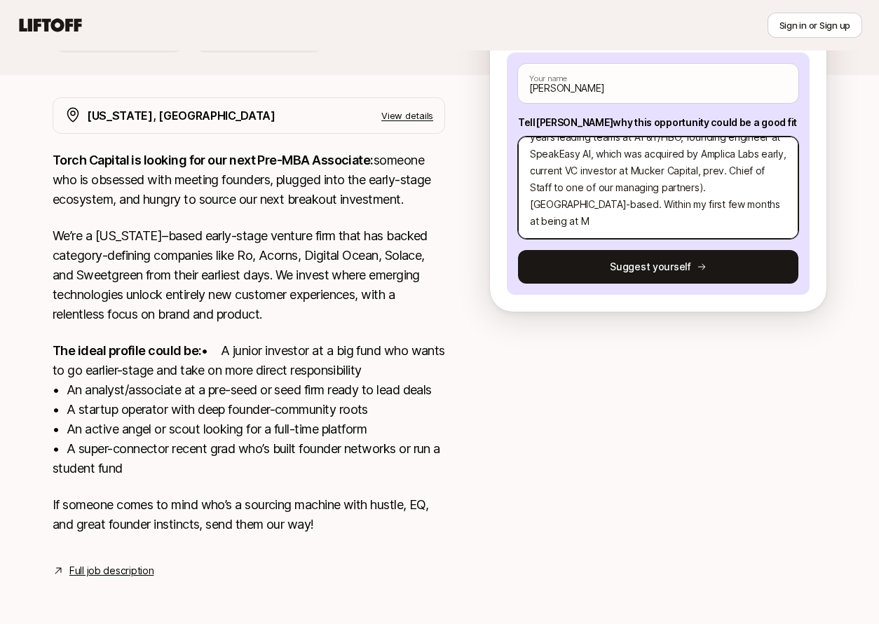
type textarea "x"
type textarea "Hi [PERSON_NAME]! TLDR on my background: USC engineering degree (CS + Business)…"
type textarea "x"
type textarea "Hi [PERSON_NAME]! TLDR on my background: USC engineering degree (CS + Business)…"
type textarea "x"
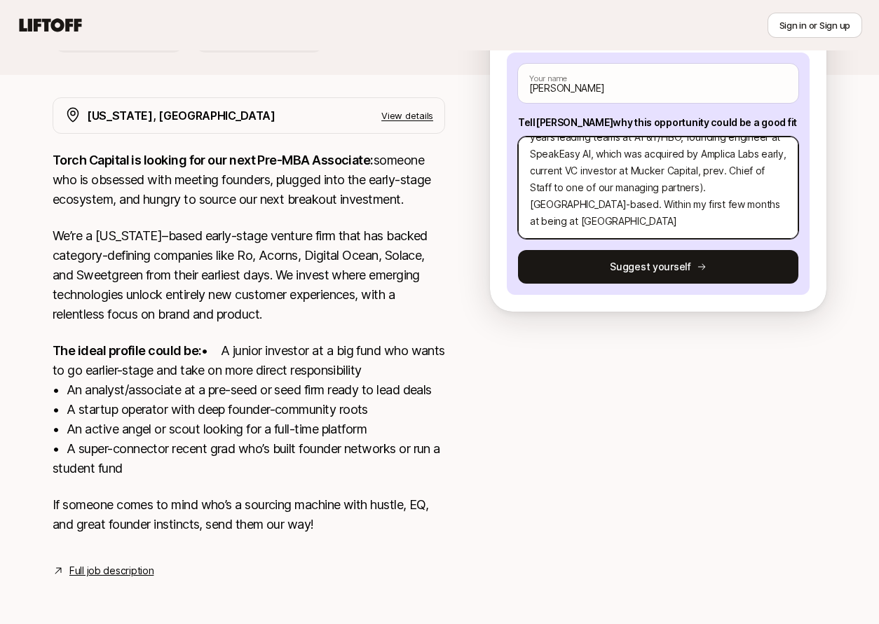
type textarea "Hi [PERSON_NAME]! TLDR on my background: USC engineering degree (CS + Business)…"
type textarea "x"
type textarea "Hi [PERSON_NAME]! TLDR on my background: USC engineering degree (CS + Business)…"
type textarea "x"
type textarea "Hi [PERSON_NAME]! TLDR on my background: USC engineering degree (CS + Business)…"
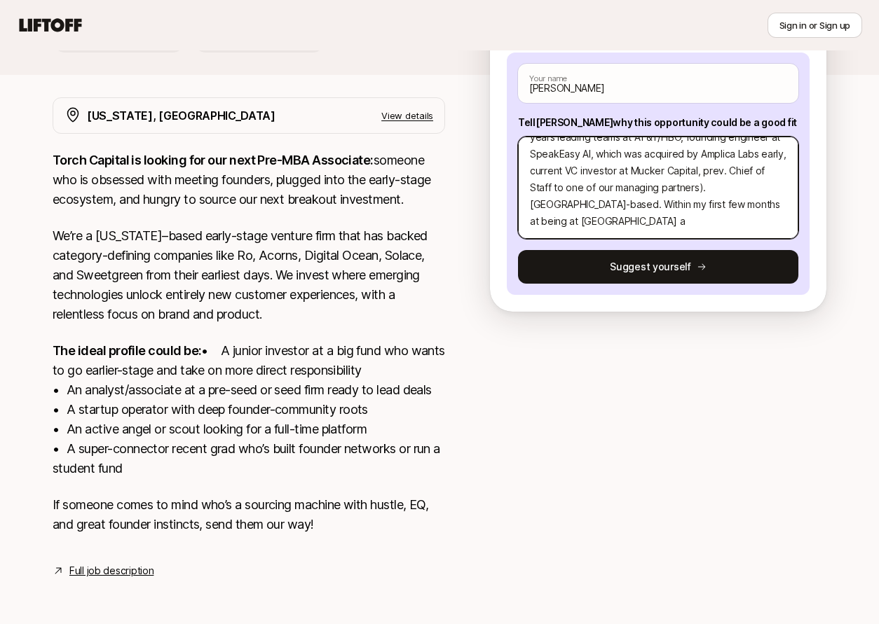
type textarea "x"
type textarea "Hi [PERSON_NAME]! TLDR on my background: USC engineering degree (CS + Business)…"
type textarea "x"
type textarea "Hi [PERSON_NAME]! TLDR on my background: USC engineering degree (CS + Business)…"
type textarea "x"
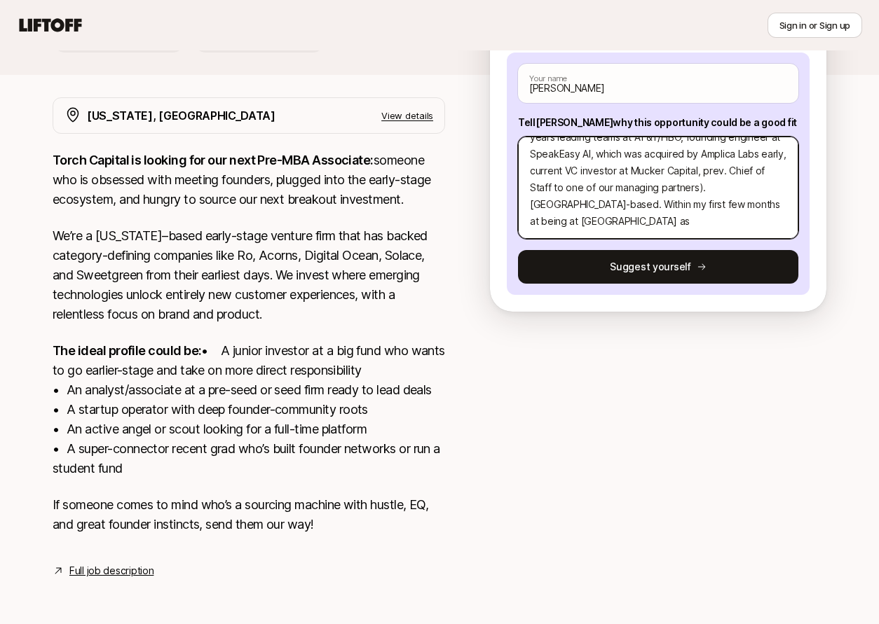
type textarea "Hi [PERSON_NAME]! TLDR on my background: USC engineering degree (CS + Business)…"
type textarea "x"
type textarea "Hi [PERSON_NAME]! TLDR on my background: USC engineering degree (CS + Business)…"
type textarea "x"
type textarea "Hi [PERSON_NAME]! TLDR on my background: USC engineering degree (CS + Business)…"
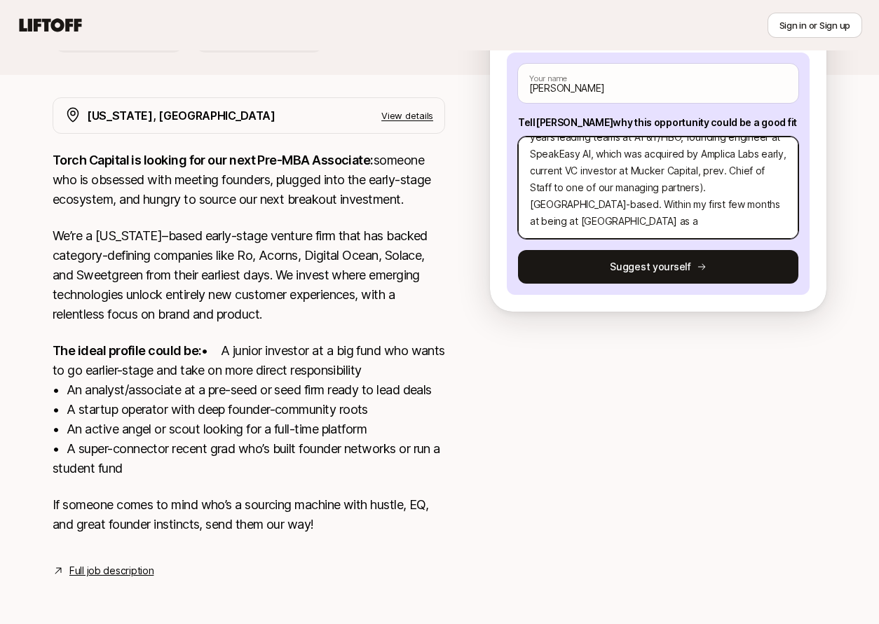
type textarea "x"
type textarea "Hi [PERSON_NAME]! TLDR on my background: USC engineering degree (CS + Business)…"
type textarea "x"
type textarea "Hi [PERSON_NAME]! TLDR on my background: USC engineering degree (CS + Business)…"
type textarea "x"
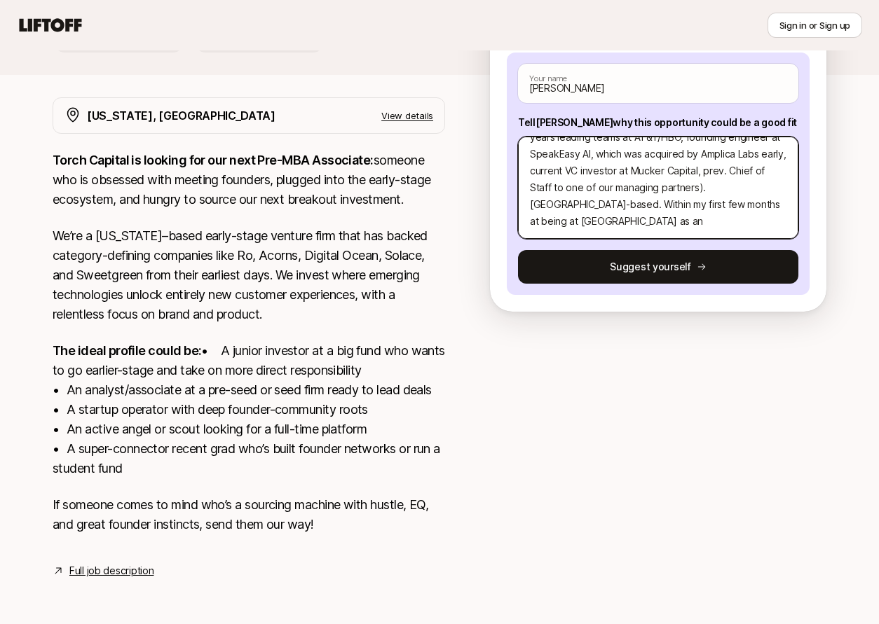
type textarea "Hi [PERSON_NAME]! TLDR on my background: USC engineering degree (CS + Business)…"
drag, startPoint x: 672, startPoint y: 199, endPoint x: 633, endPoint y: 188, distance: 40.1
click at [633, 188] on textarea "Hi [PERSON_NAME]! TLDR on my background: USC engineering degree (CS + Business)…" at bounding box center [658, 188] width 280 height 102
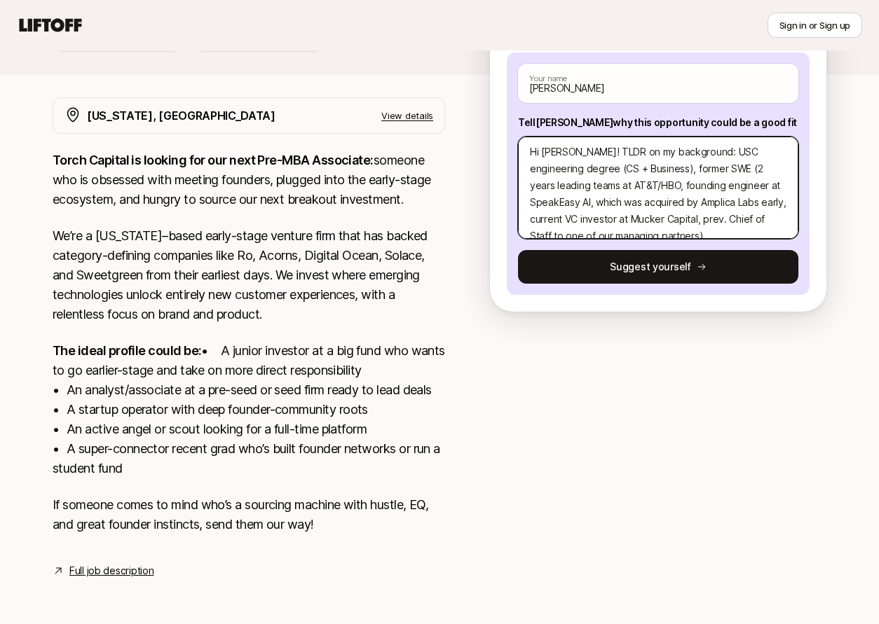
scroll to position [3, 0]
click at [553, 197] on textarea "Hi [PERSON_NAME]! TLDR on my background: USC engineering degree (CS + Business)…" at bounding box center [658, 188] width 280 height 102
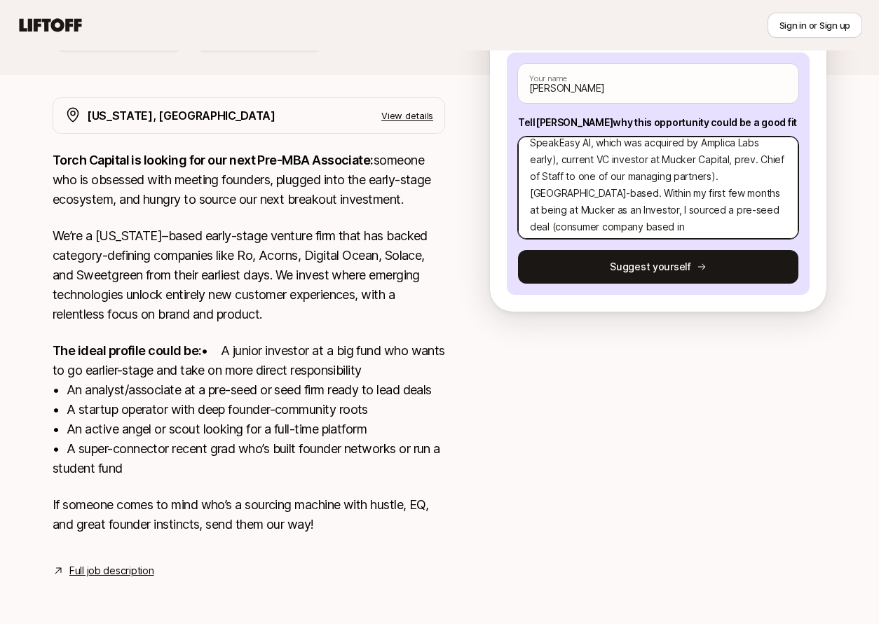
scroll to position [60, 0]
click at [602, 145] on textarea "Hi [PERSON_NAME]! TLDR on my background: USC engineering degree (CS + Business)…" at bounding box center [658, 188] width 280 height 102
click at [601, 144] on textarea "Hi [PERSON_NAME]! TLDR on my background: USC engineering degree (CS + Business)…" at bounding box center [658, 188] width 280 height 102
click at [678, 162] on textarea "Hi [PERSON_NAME]! TLDR on my background: USC engineering degree (CS + Business)…" at bounding box center [658, 188] width 280 height 102
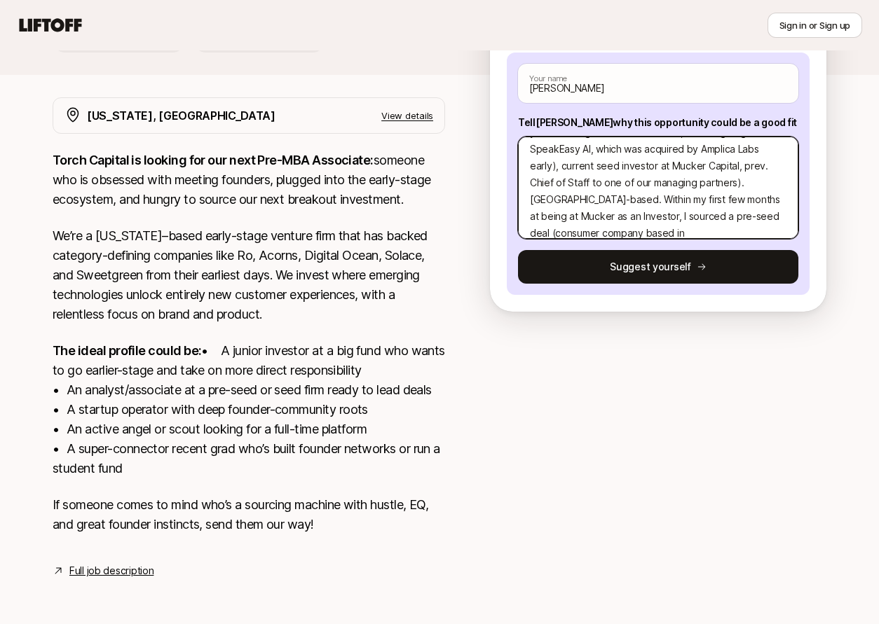
scroll to position [53, 0]
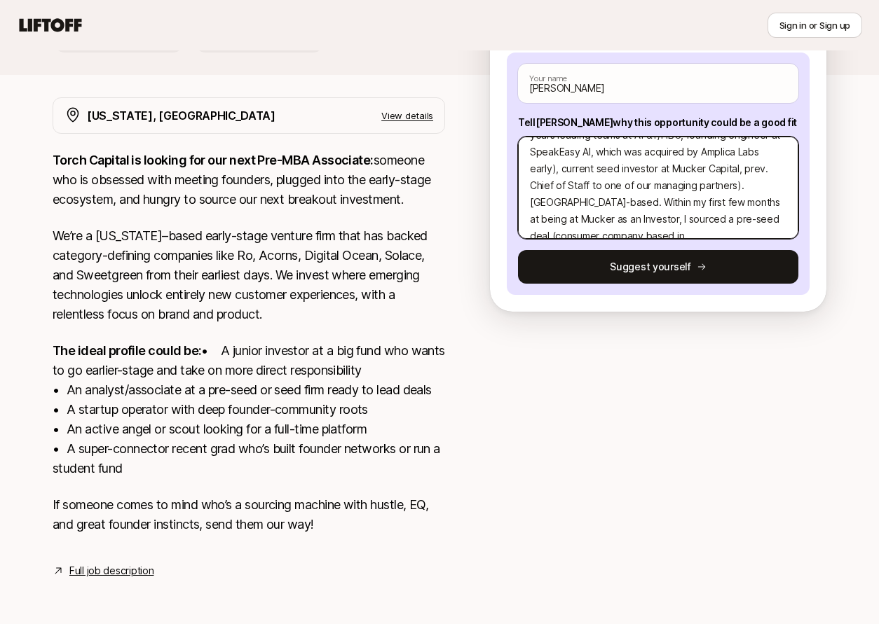
click at [737, 168] on textarea "Hi [PERSON_NAME]! TLDR on my background: USC engineering degree (CS + Business)…" at bounding box center [658, 188] width 280 height 102
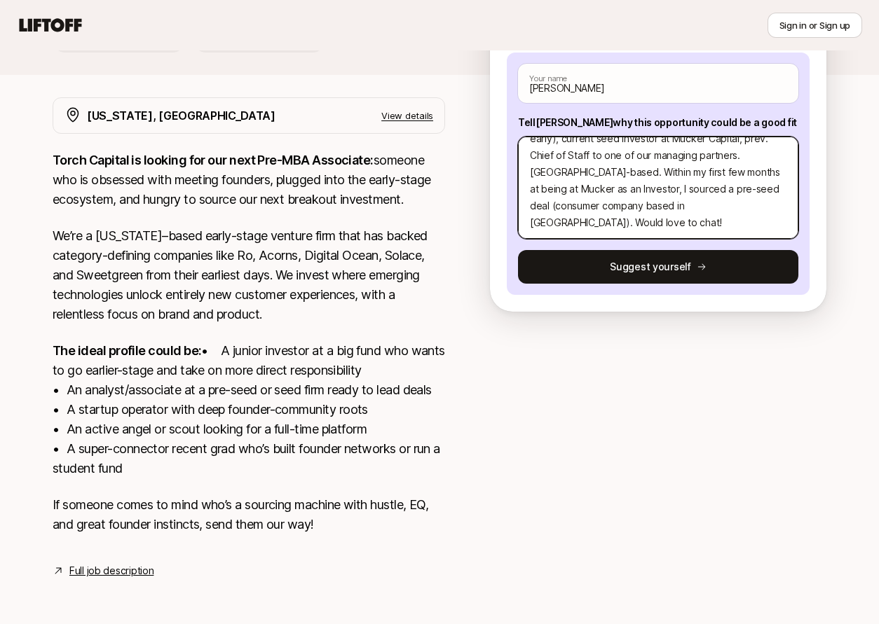
scroll to position [83, 0]
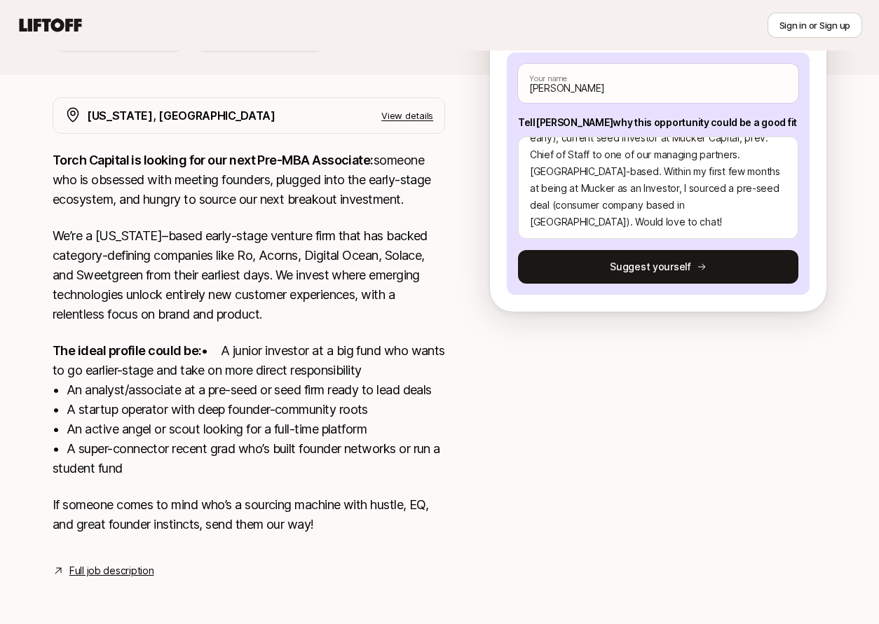
click at [659, 229] on div "[PERSON_NAME] Your name Tell [PERSON_NAME] why this opportunity could be a good…" at bounding box center [658, 174] width 303 height 242
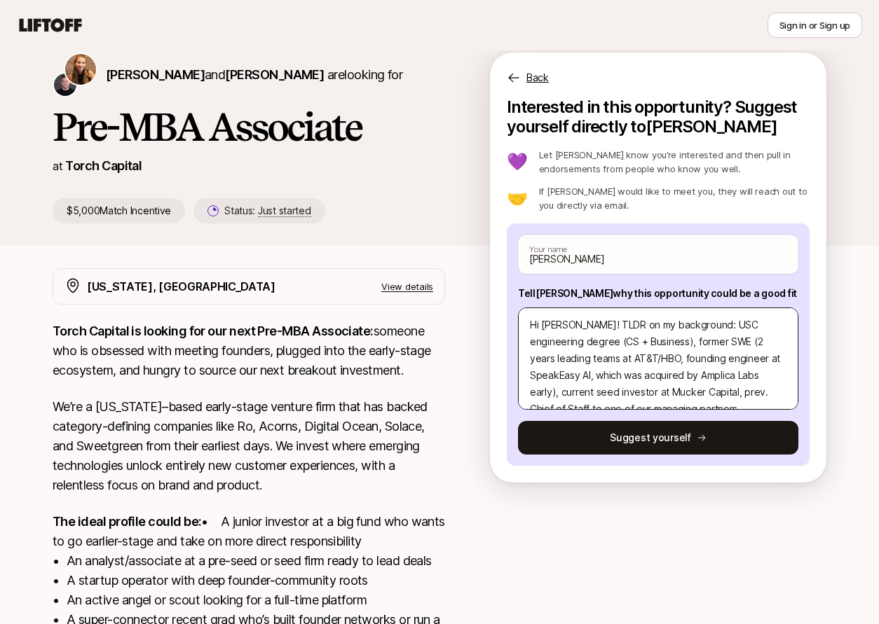
scroll to position [42, 0]
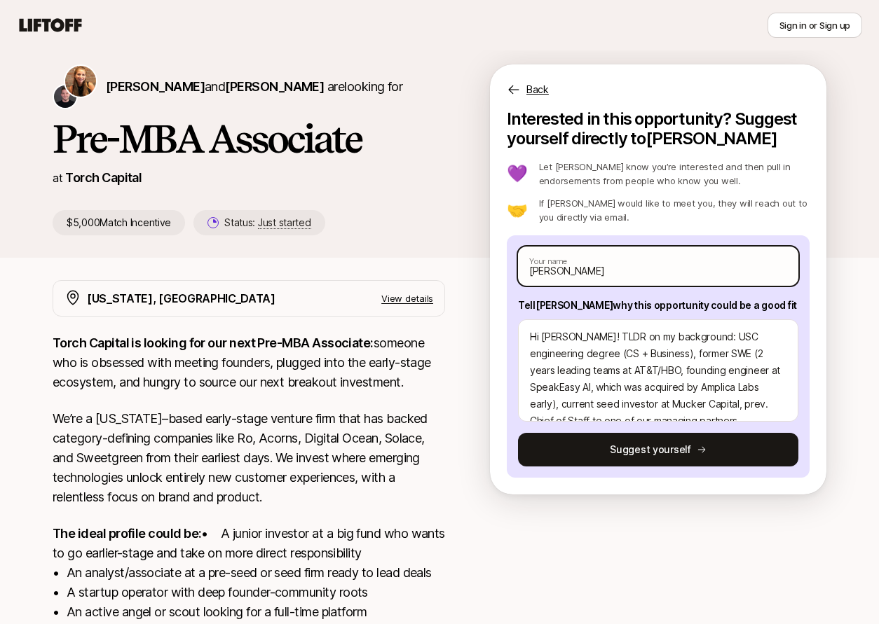
click at [634, 280] on input "[PERSON_NAME]" at bounding box center [658, 266] width 280 height 39
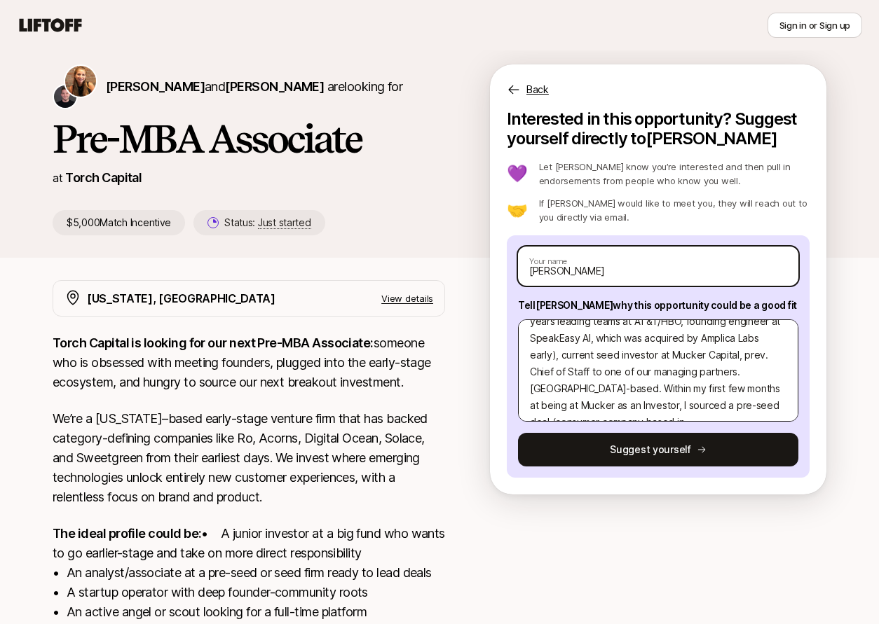
scroll to position [84, 0]
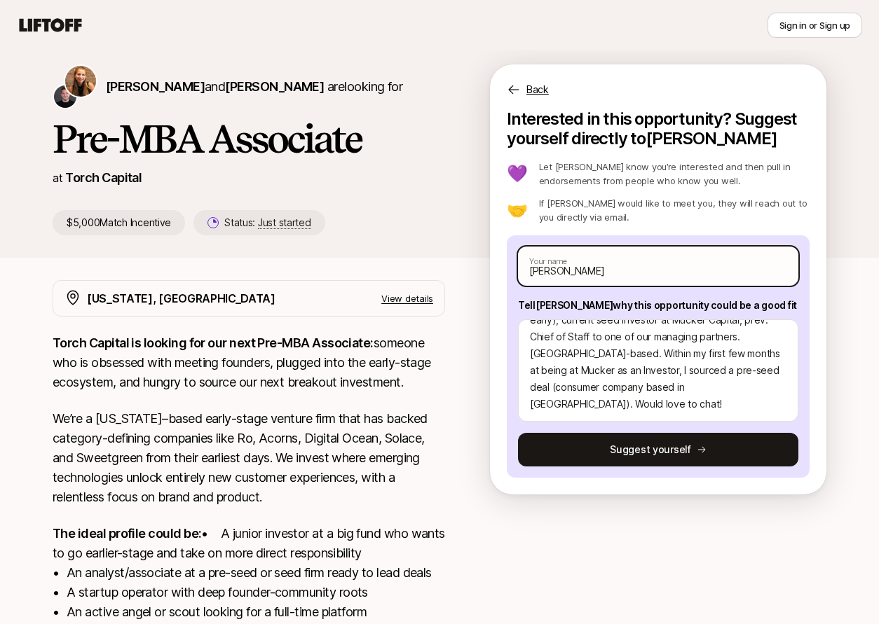
click at [649, 273] on input "[PERSON_NAME]" at bounding box center [658, 266] width 280 height 39
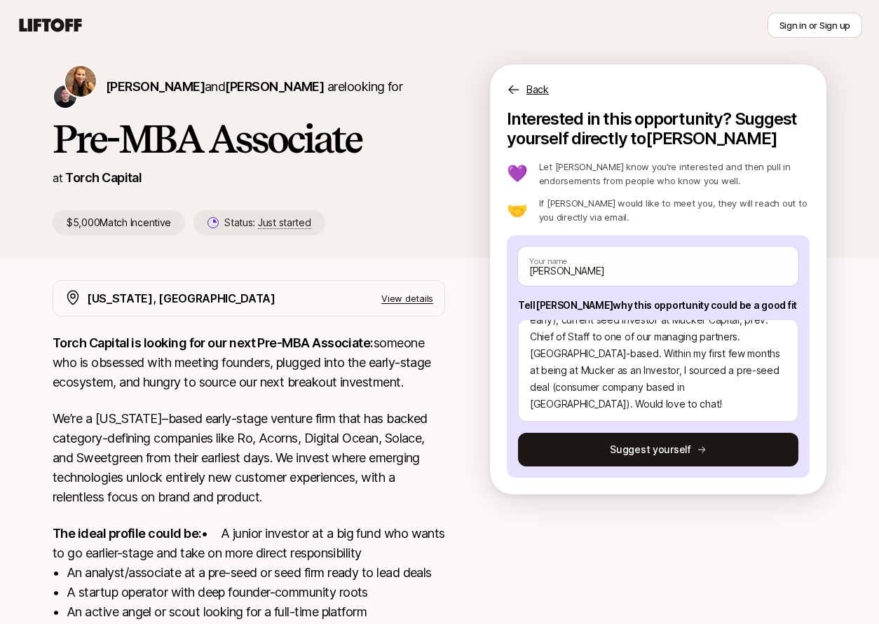
click at [703, 184] on p "Let [PERSON_NAME] know you’re interested and then pull in endorsements from peo…" at bounding box center [674, 174] width 270 height 28
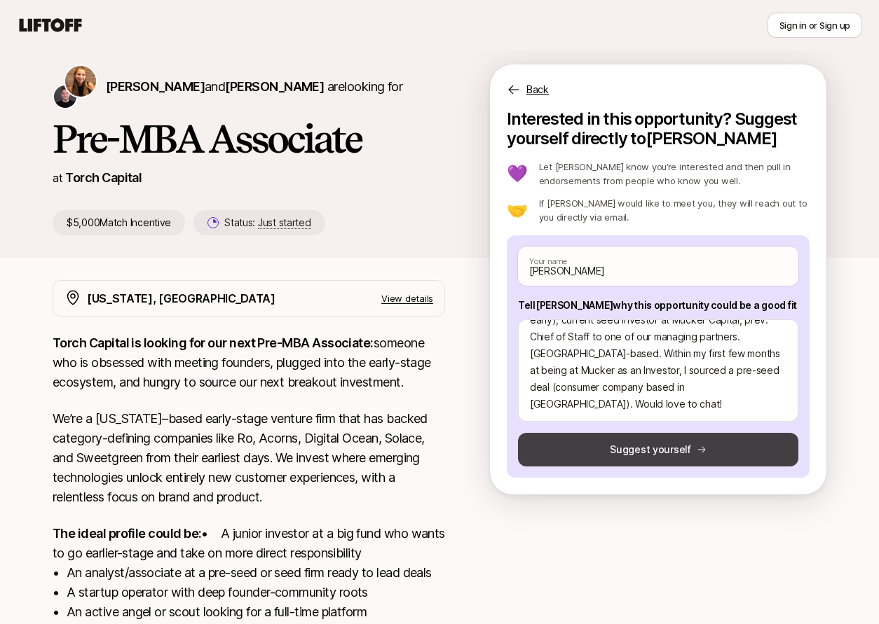
click at [657, 454] on button "Suggest yourself" at bounding box center [658, 450] width 280 height 34
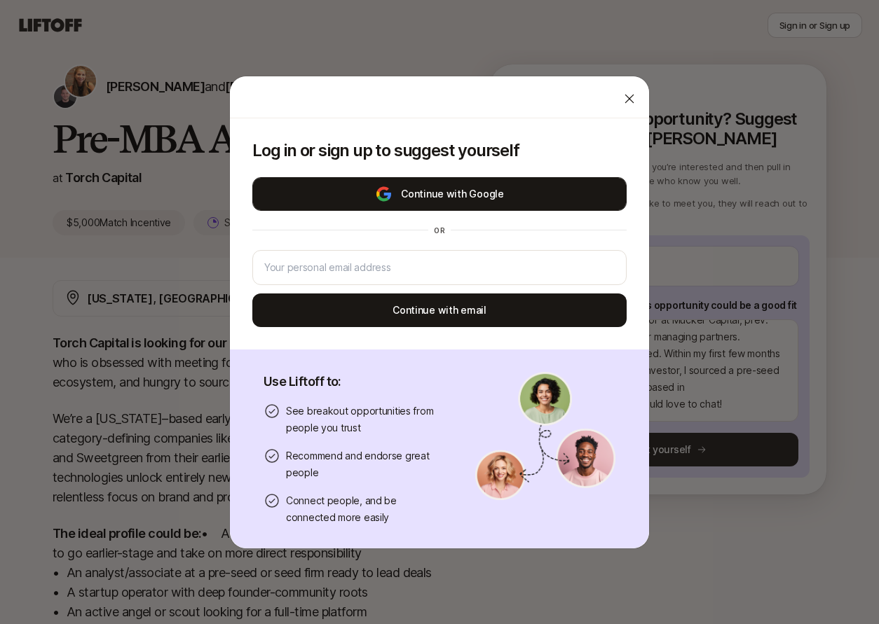
click at [455, 203] on button "Continue with Google" at bounding box center [439, 194] width 374 height 34
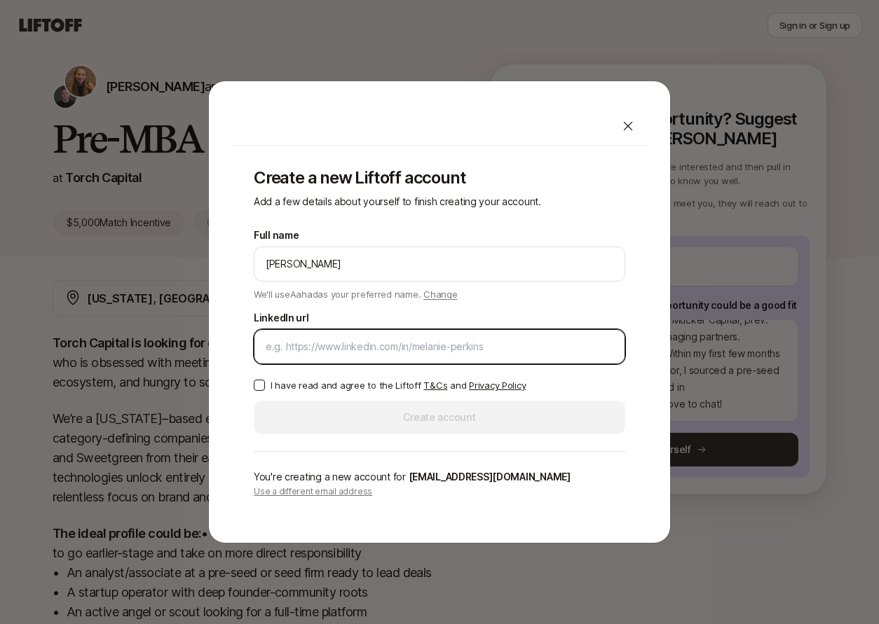
paste input "[URL][DOMAIN_NAME]"
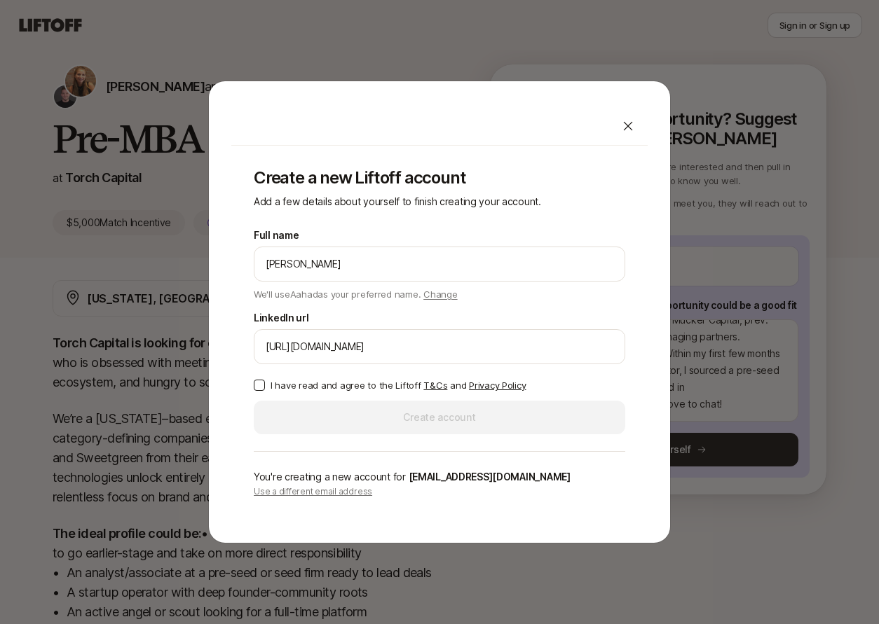
click at [257, 386] on button "I have read and agree to the Liftoff T&Cs and Privacy Policy" at bounding box center [259, 385] width 11 height 11
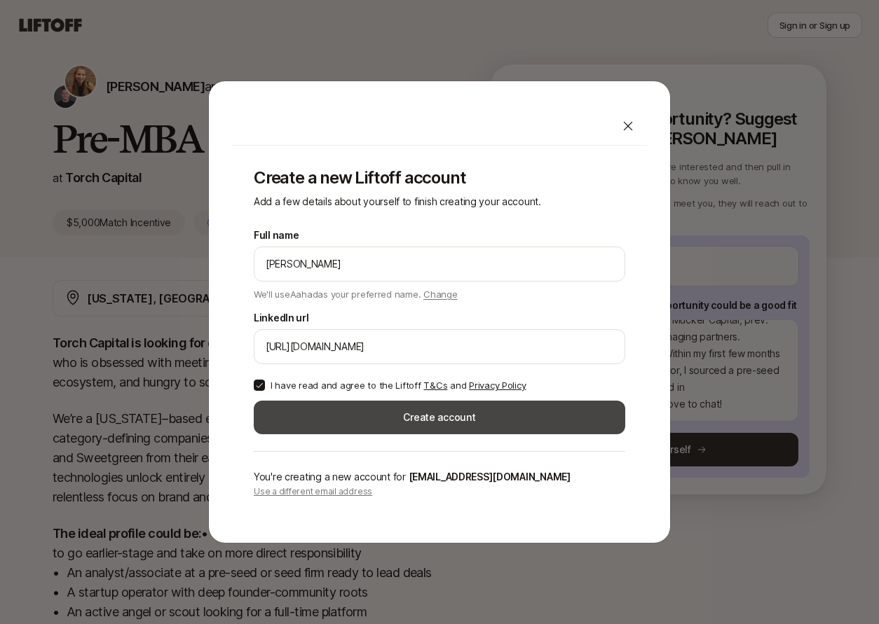
click at [378, 431] on button "Create account" at bounding box center [439, 418] width 371 height 34
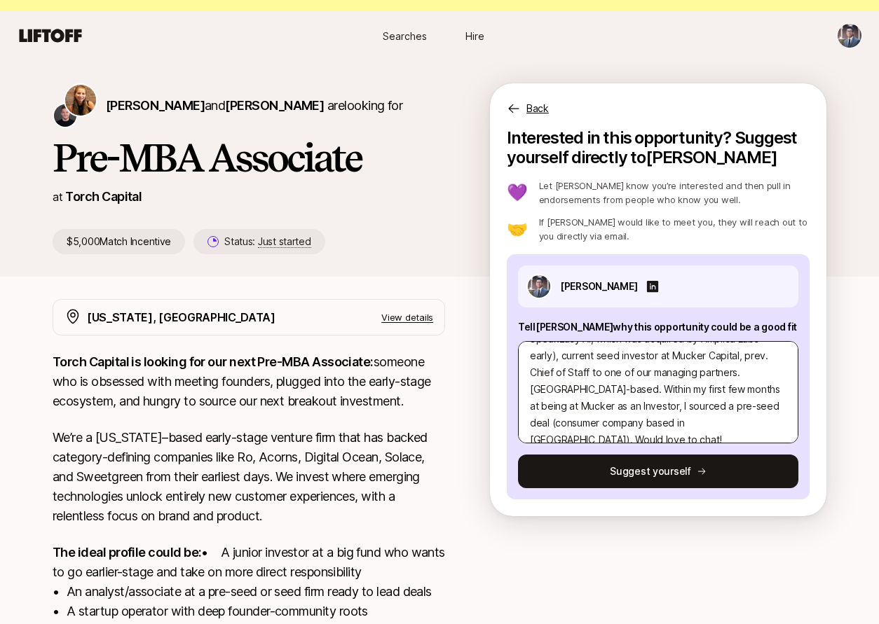
scroll to position [84, 0]
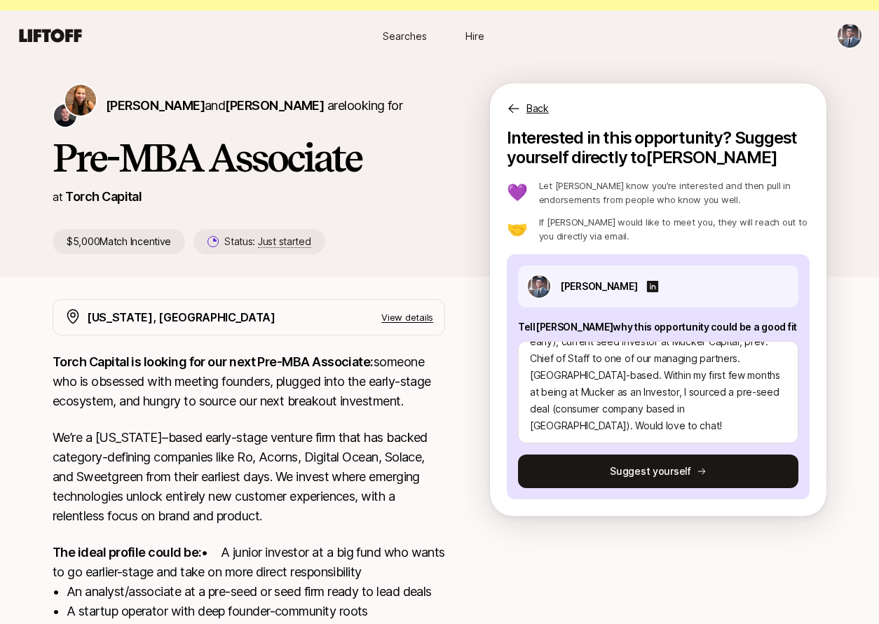
click at [684, 473] on button "Suggest yourself" at bounding box center [658, 472] width 280 height 34
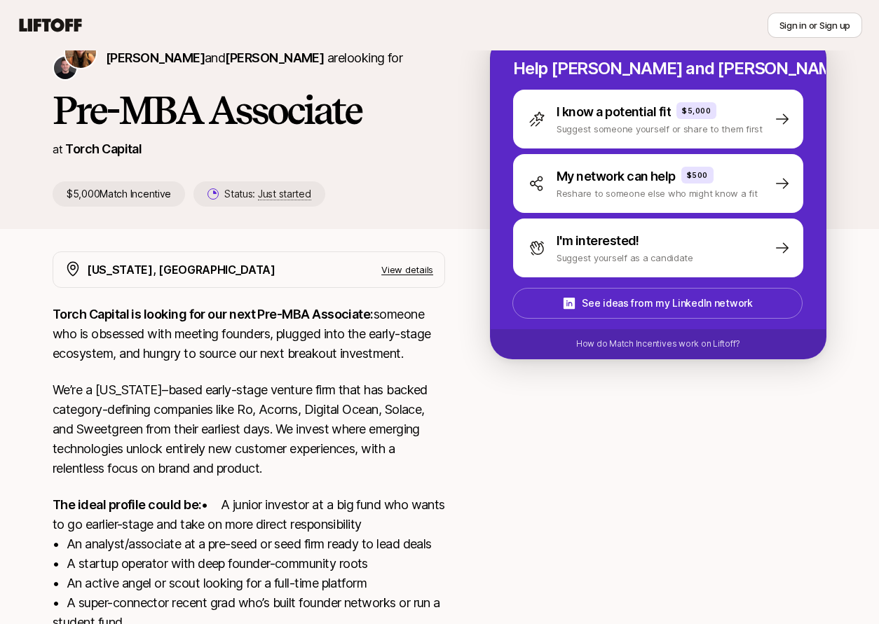
scroll to position [245, 0]
